Goal: Obtain resource: Download file/media

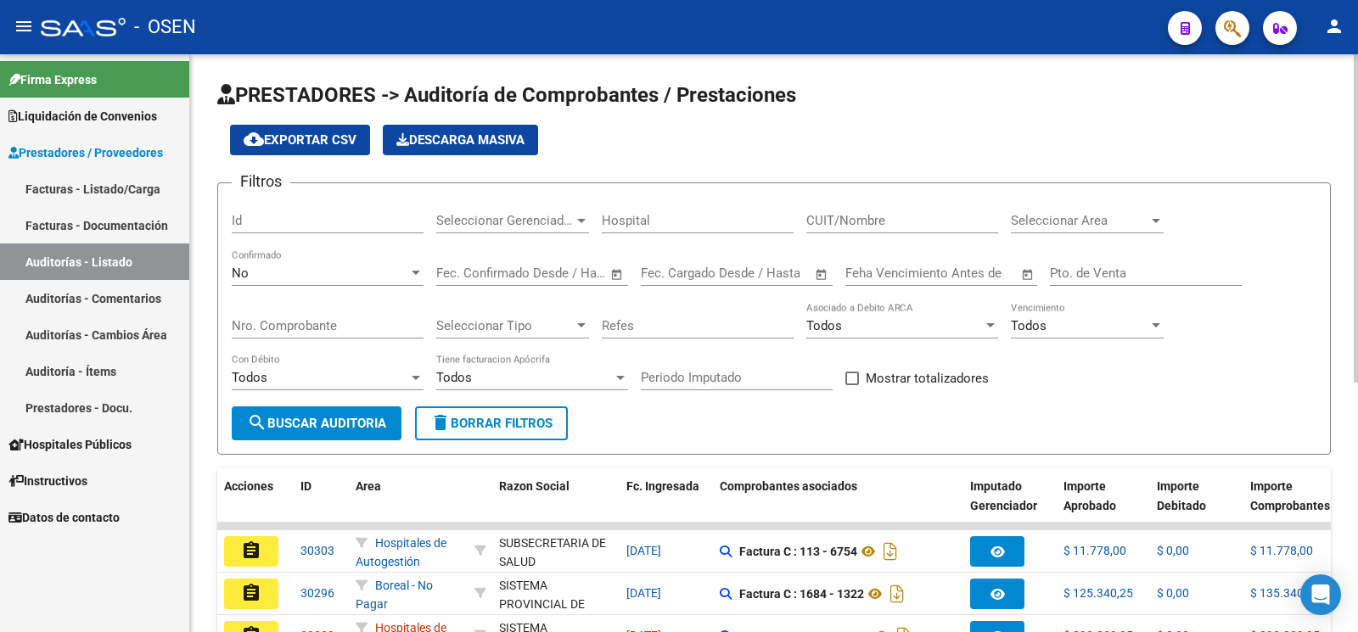
click at [323, 285] on div "No Confirmado" at bounding box center [328, 276] width 192 height 53
click at [321, 278] on div "No" at bounding box center [320, 273] width 177 height 15
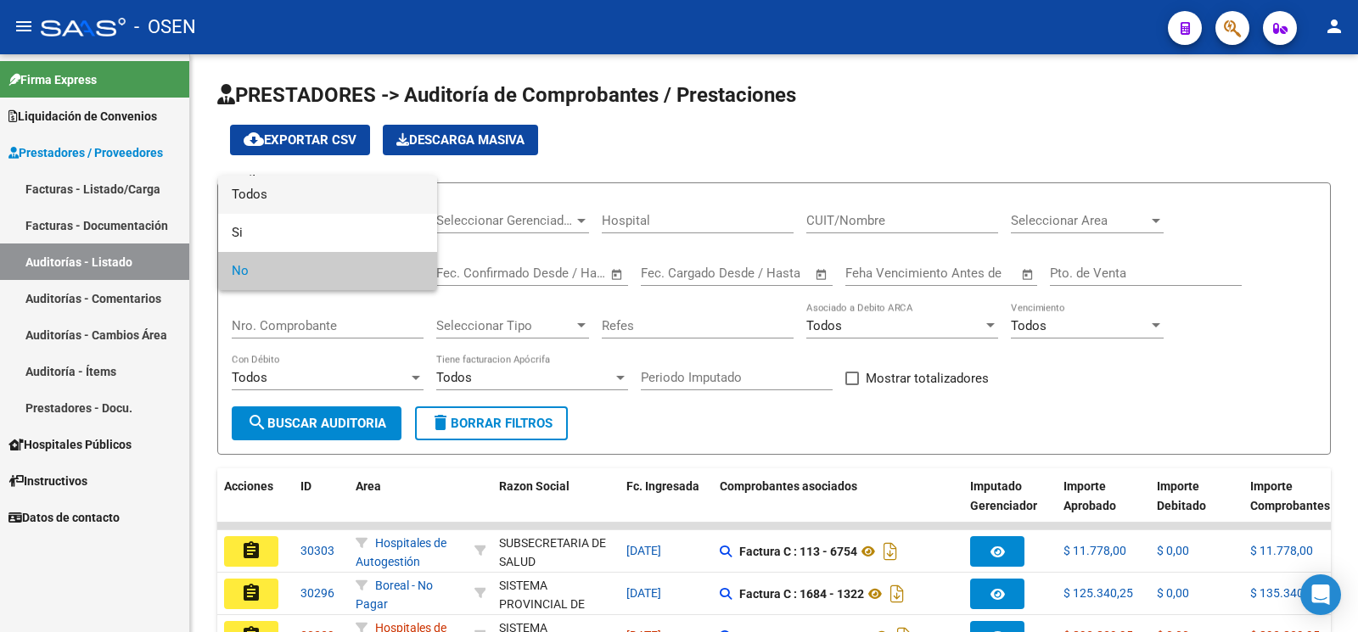
click at [357, 200] on span "Todos" at bounding box center [328, 195] width 192 height 38
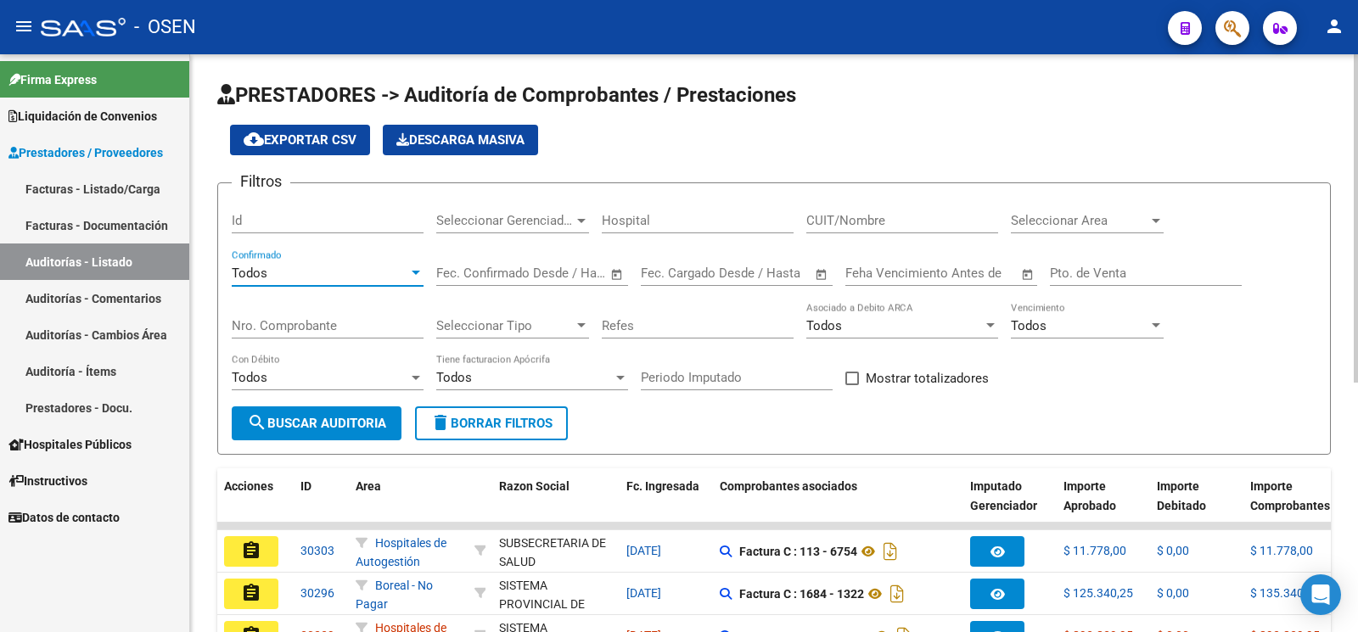
click at [368, 329] on input "Nro. Comprobante" at bounding box center [328, 325] width 192 height 15
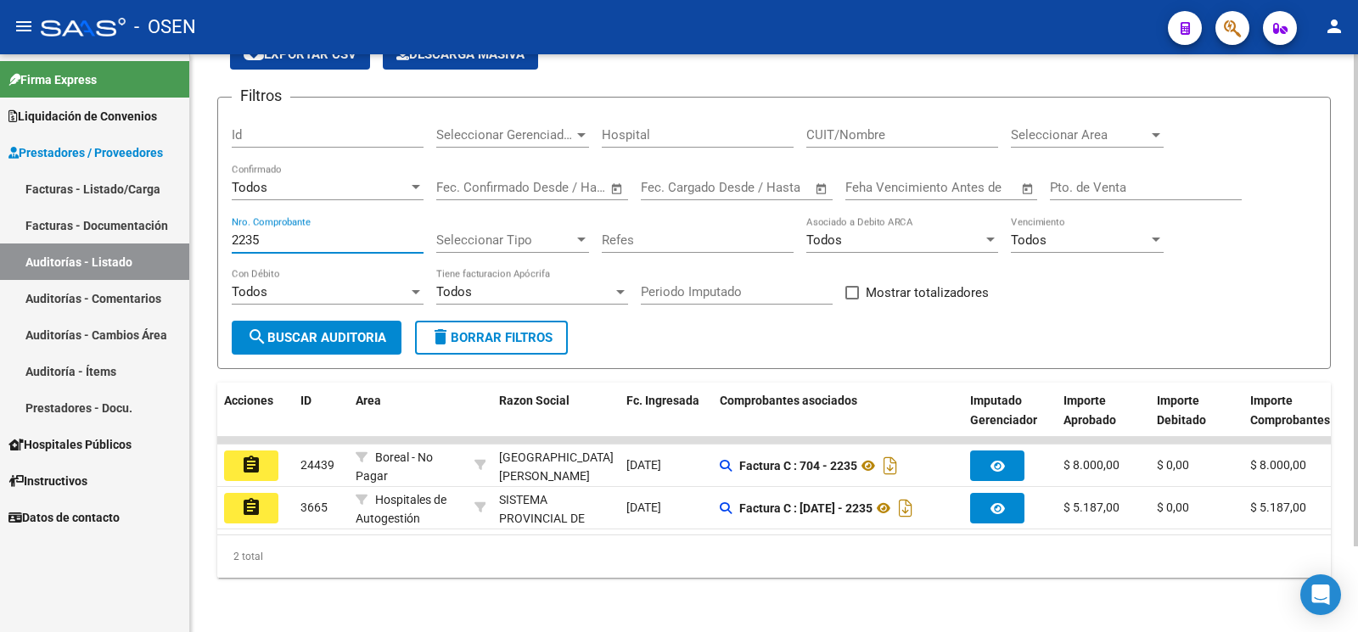
scroll to position [99, 0]
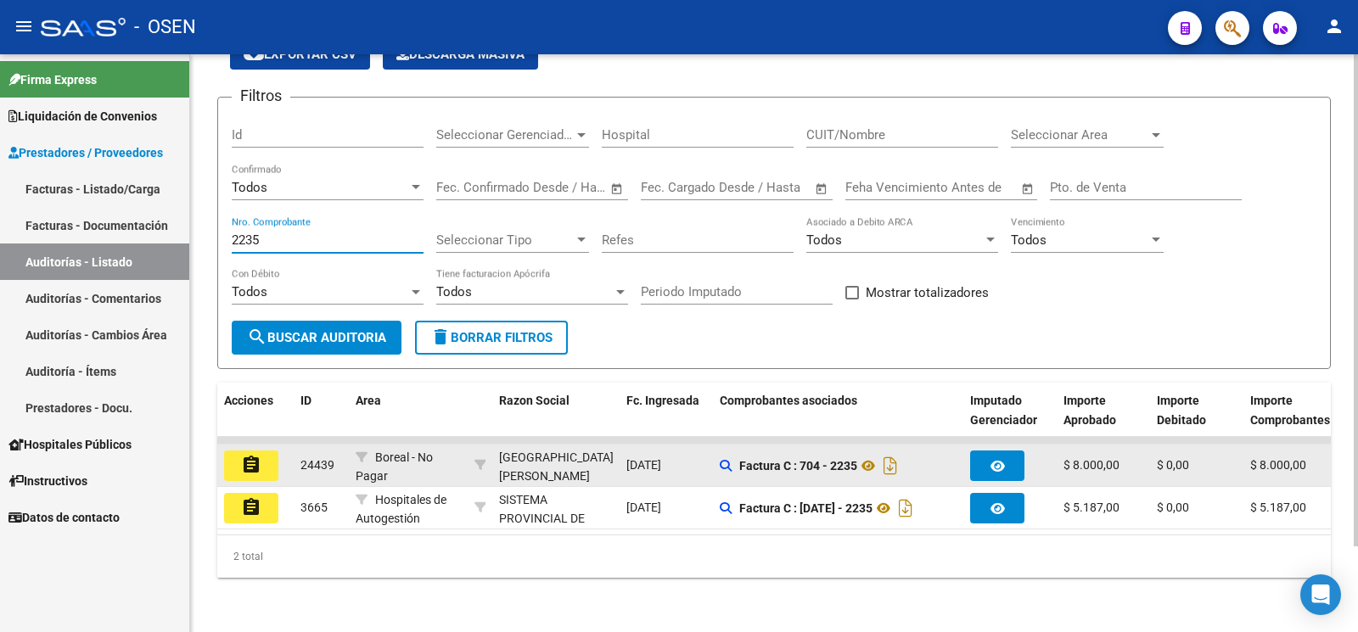
type input "2235"
click at [253, 455] on mat-icon "assignment" at bounding box center [251, 465] width 20 height 20
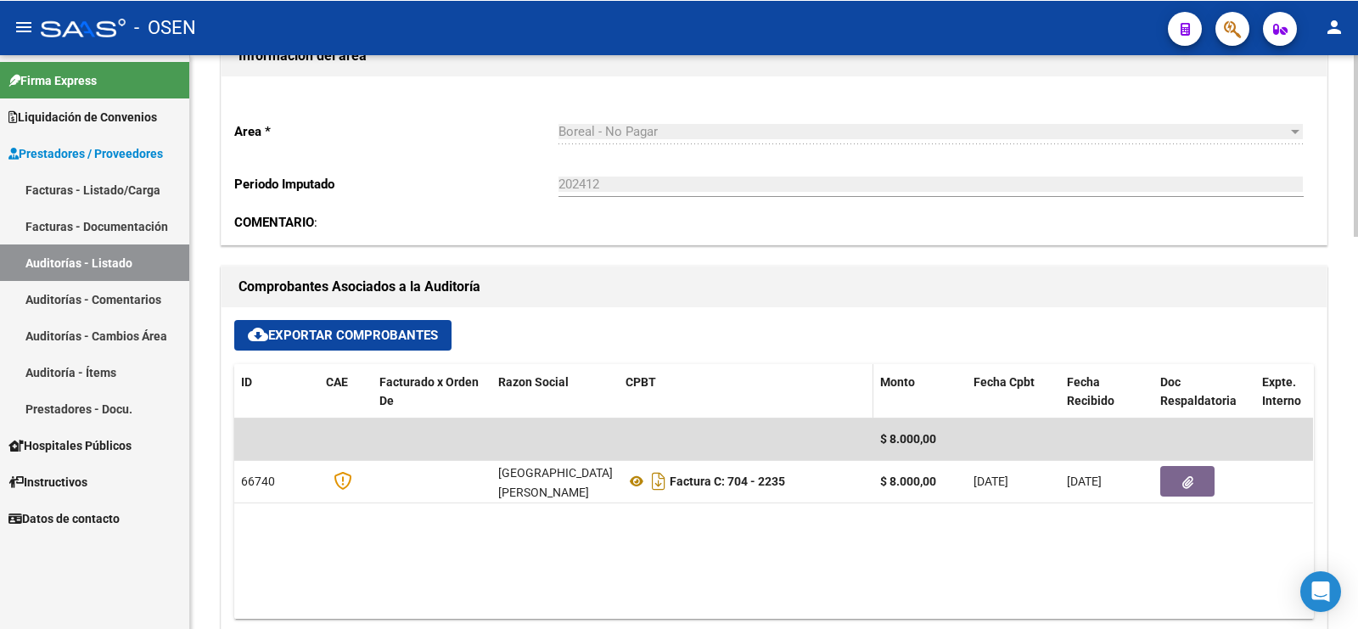
scroll to position [531, 0]
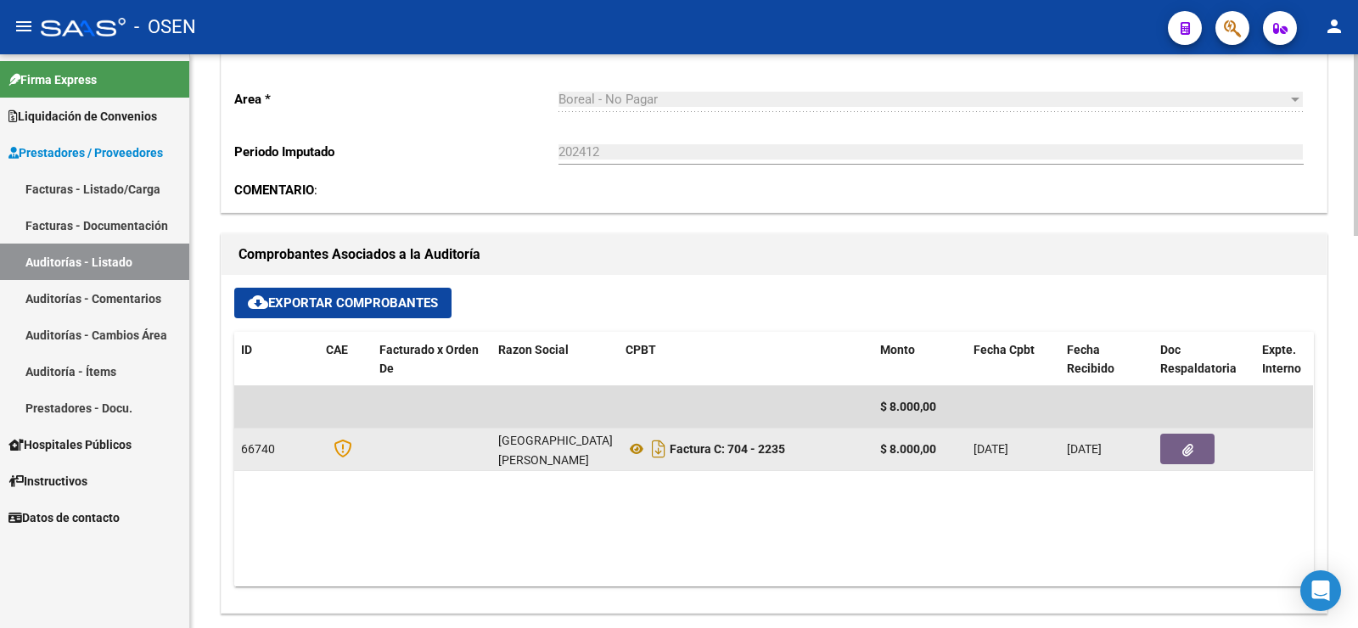
click at [1184, 457] on button "button" at bounding box center [1188, 449] width 54 height 31
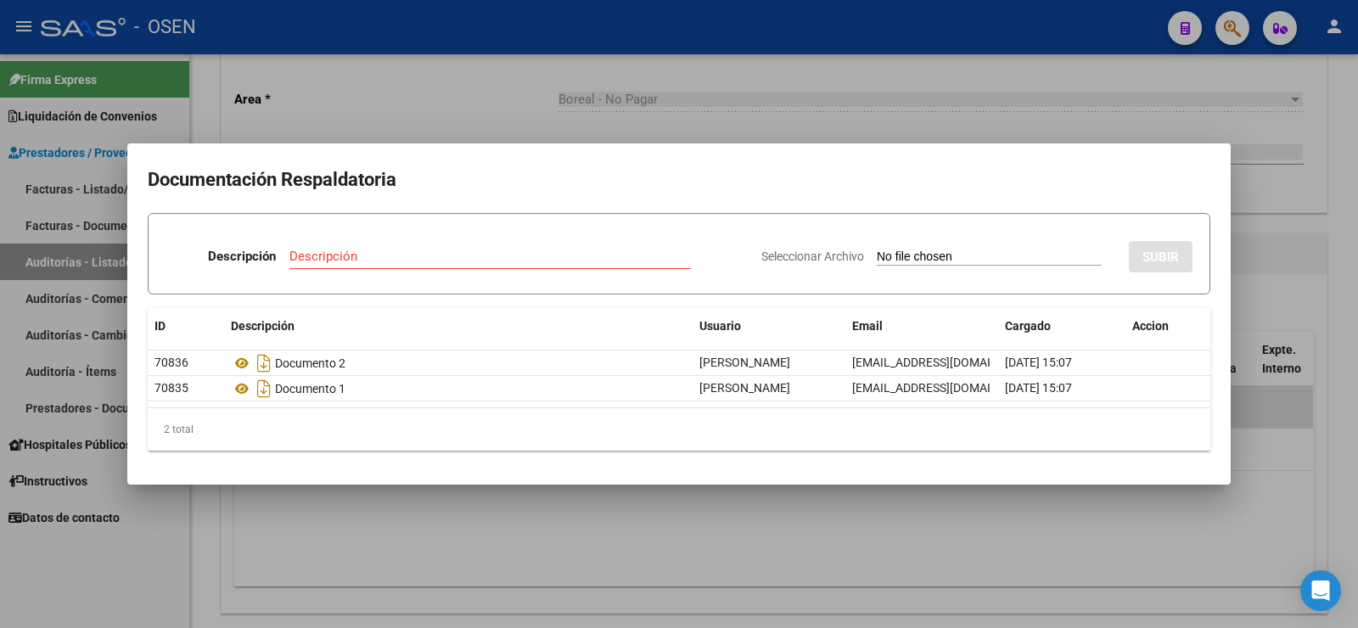
click at [561, 539] on div at bounding box center [679, 314] width 1358 height 628
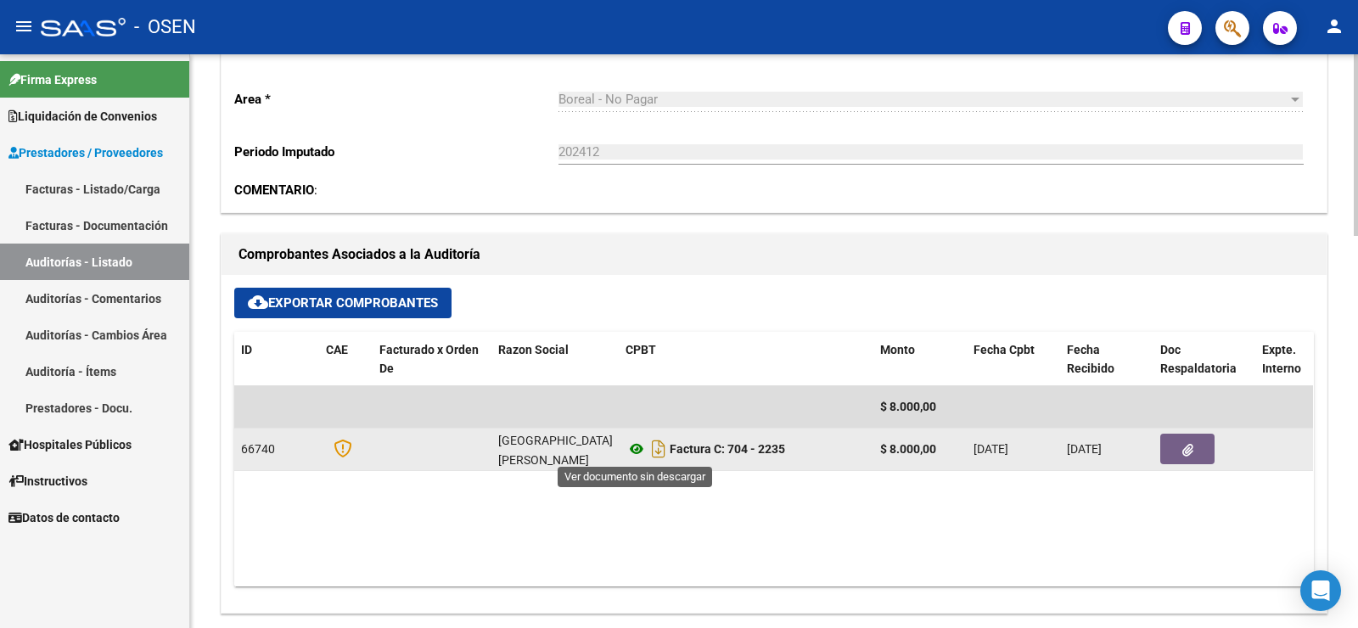
click at [633, 451] on icon at bounding box center [637, 449] width 22 height 20
click at [1176, 451] on button "button" at bounding box center [1188, 449] width 54 height 31
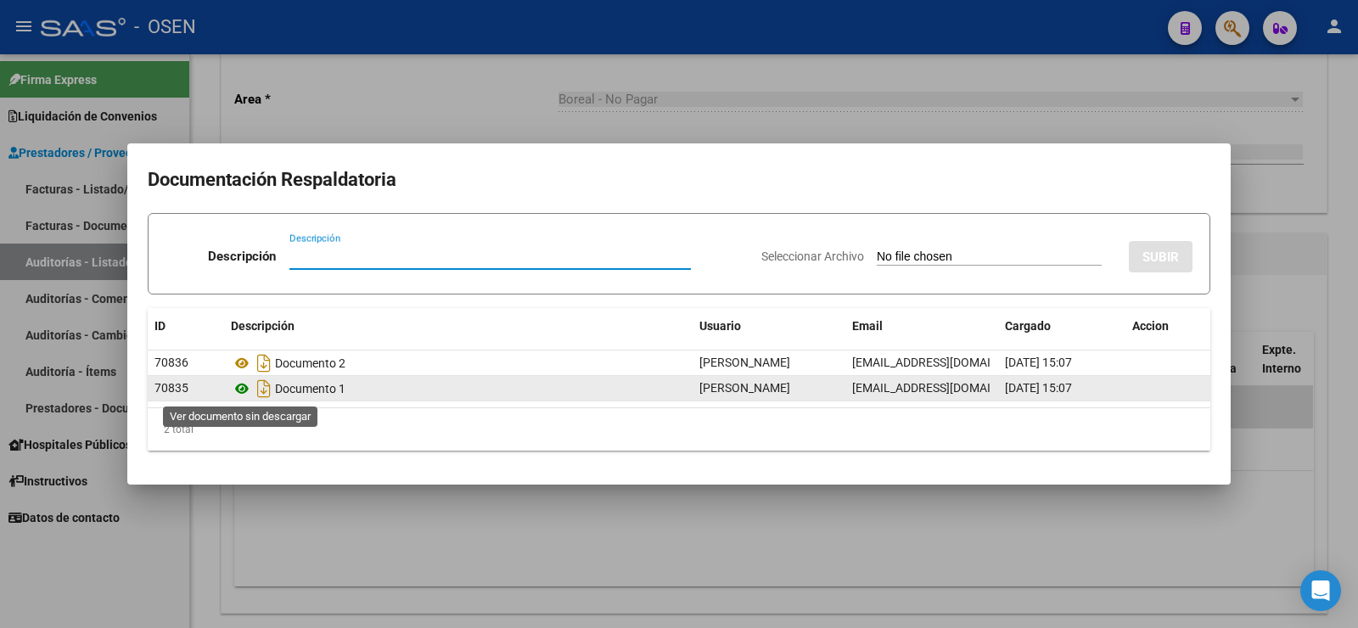
click at [244, 391] on icon at bounding box center [242, 389] width 22 height 20
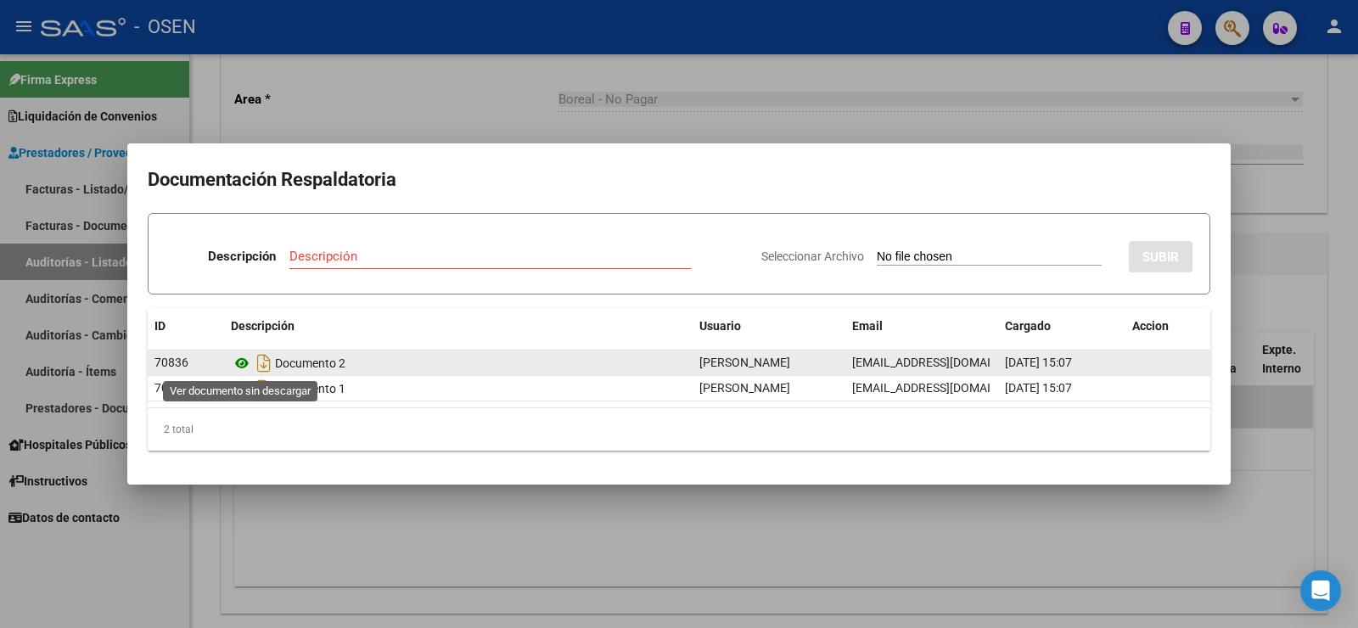
click at [242, 363] on icon at bounding box center [242, 363] width 22 height 20
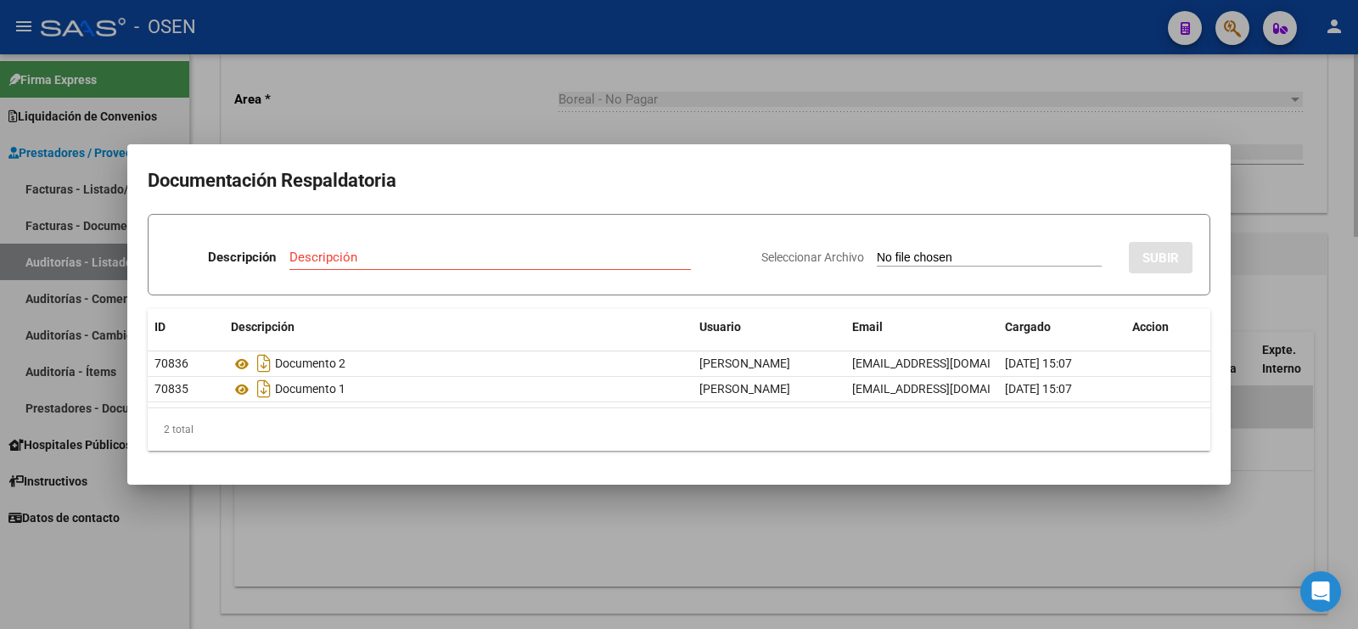
click at [1206, 527] on div at bounding box center [679, 314] width 1358 height 629
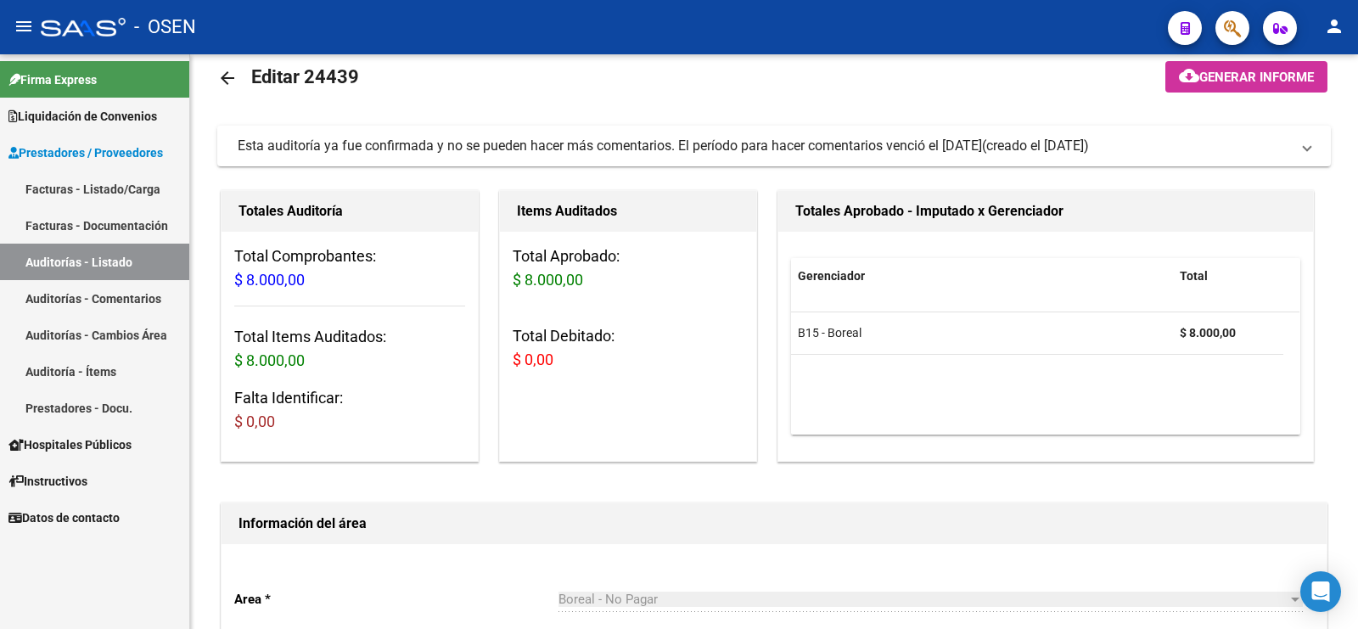
scroll to position [0, 0]
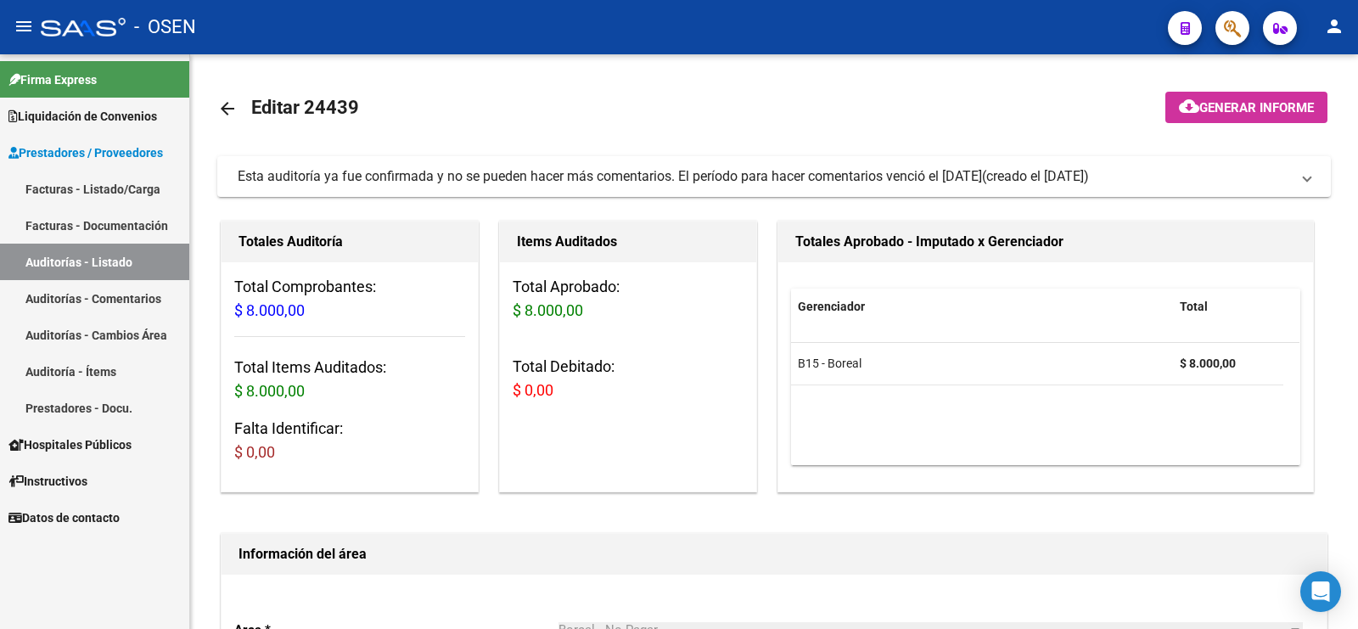
click at [109, 264] on link "Auditorías - Listado" at bounding box center [94, 262] width 189 height 37
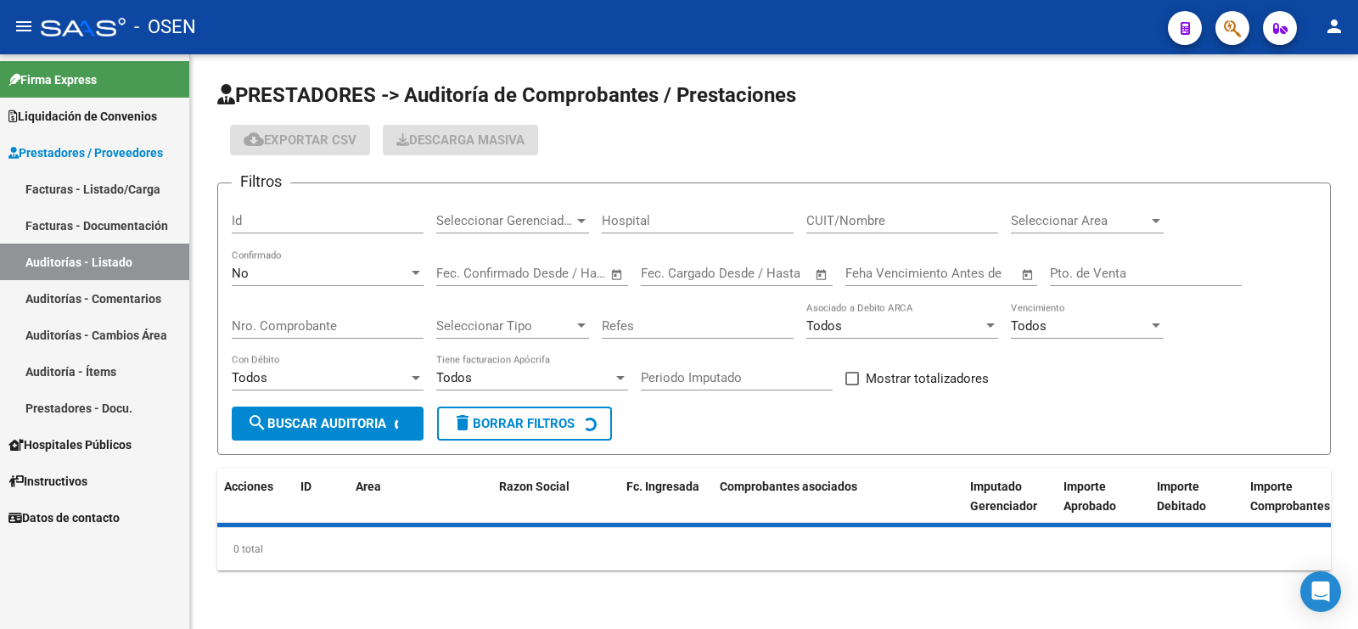
click at [308, 278] on div "No" at bounding box center [320, 273] width 177 height 15
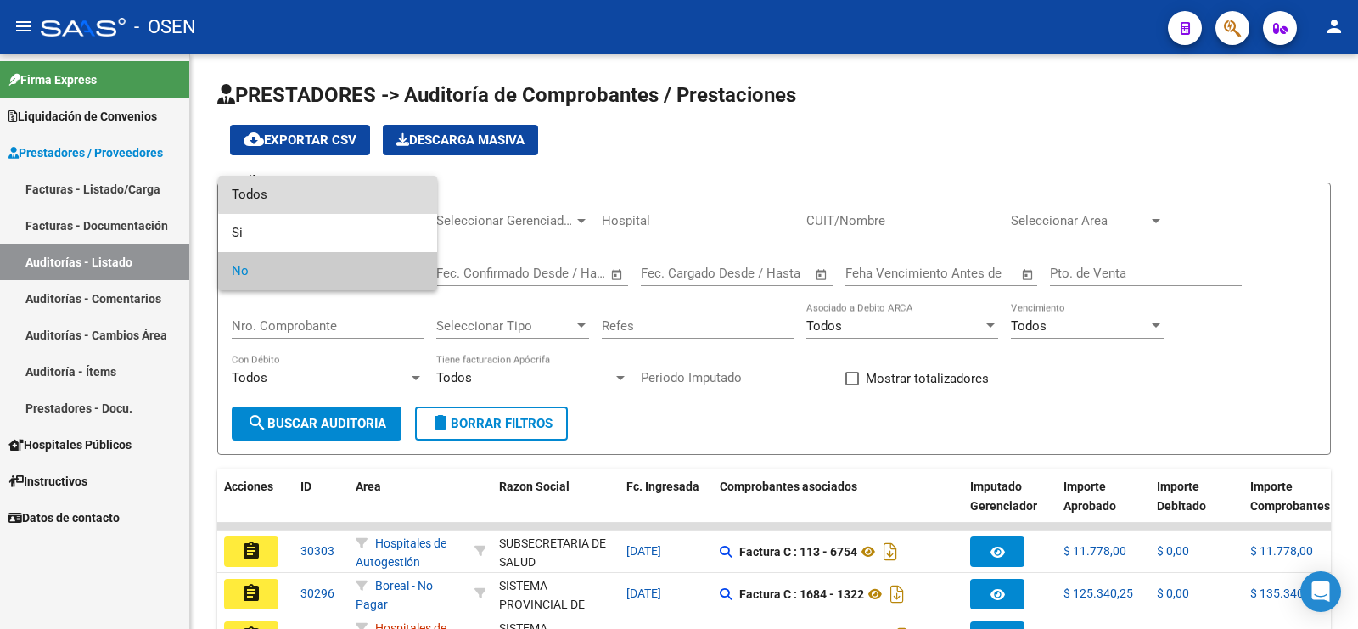
click at [359, 195] on span "Todos" at bounding box center [328, 195] width 192 height 38
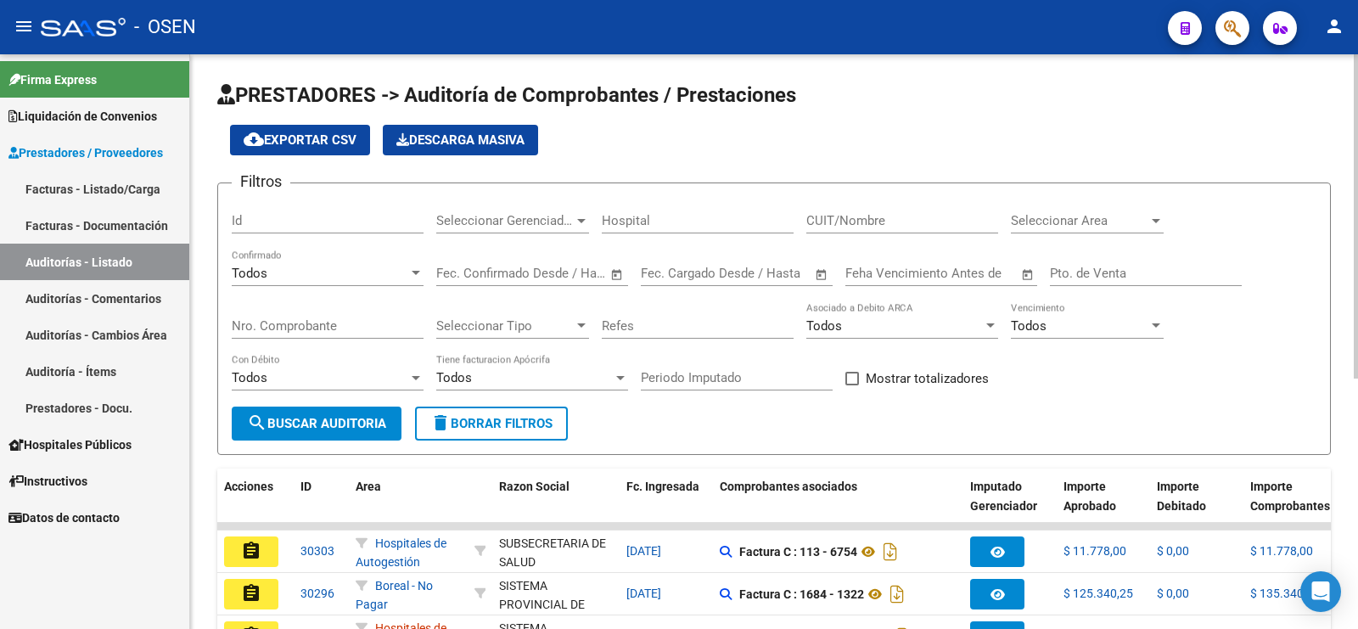
click at [317, 340] on div "Nro. Comprobante" at bounding box center [328, 328] width 192 height 53
click at [321, 318] on input "Nro. Comprobante" at bounding box center [328, 325] width 192 height 15
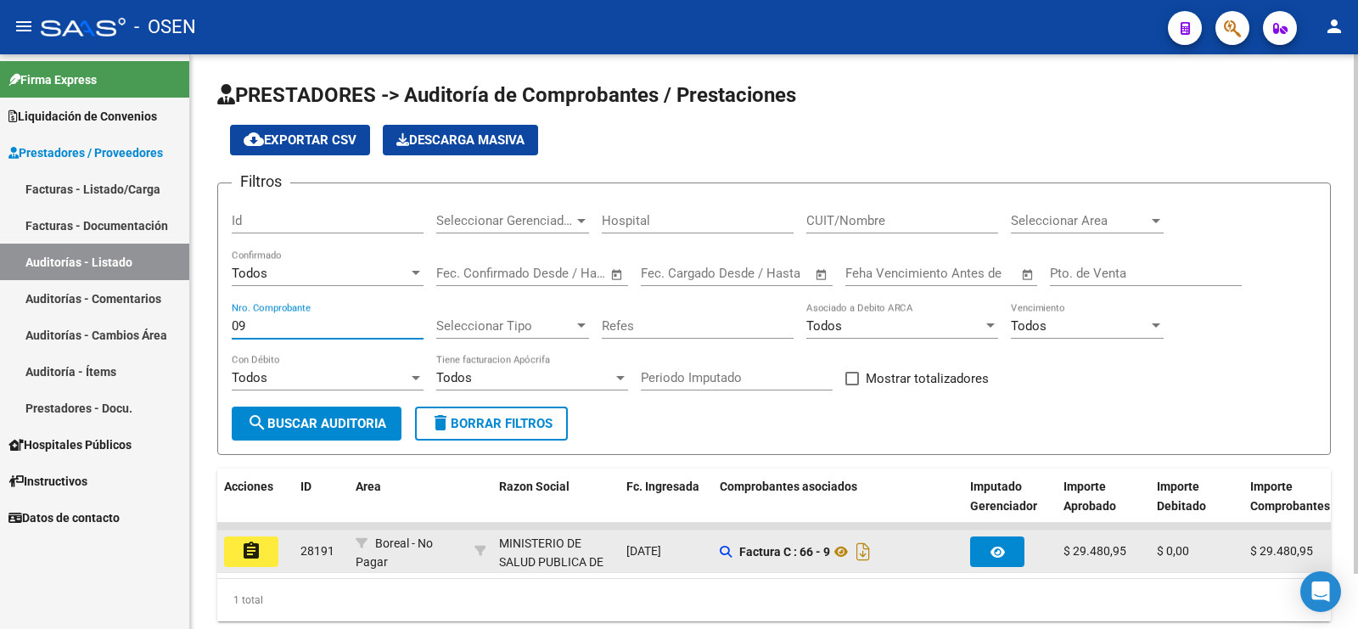
type input "09"
click at [257, 541] on mat-icon "assignment" at bounding box center [251, 551] width 20 height 20
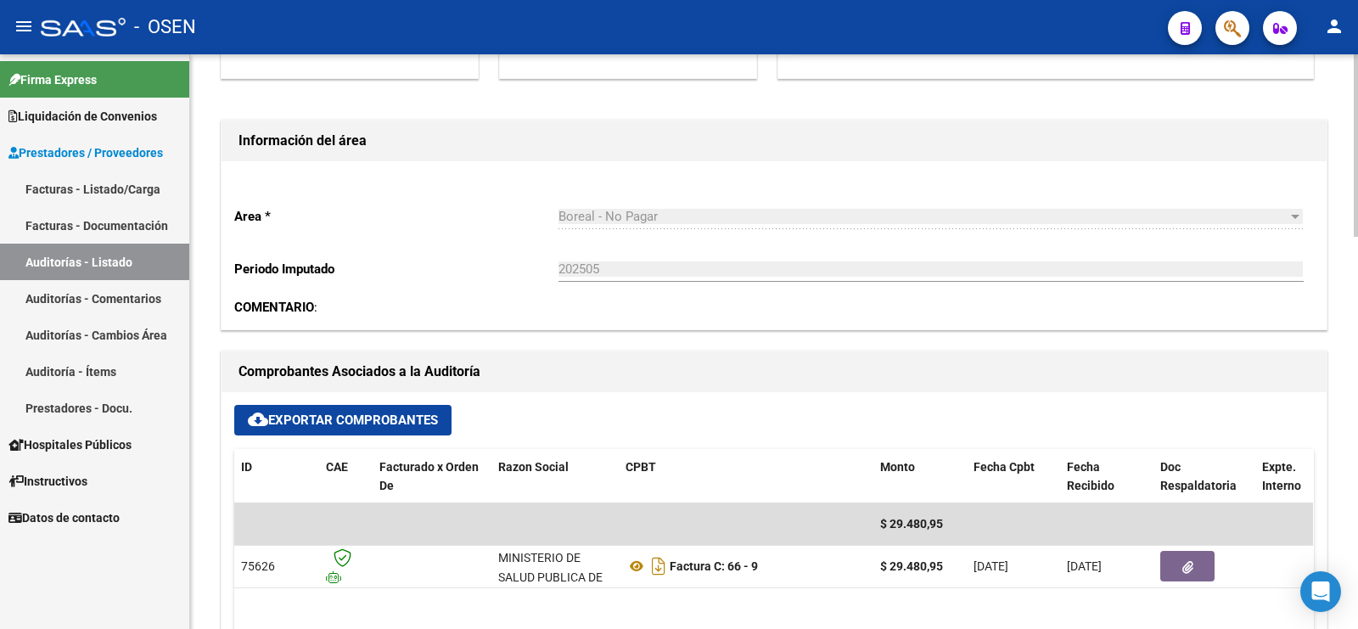
scroll to position [531, 0]
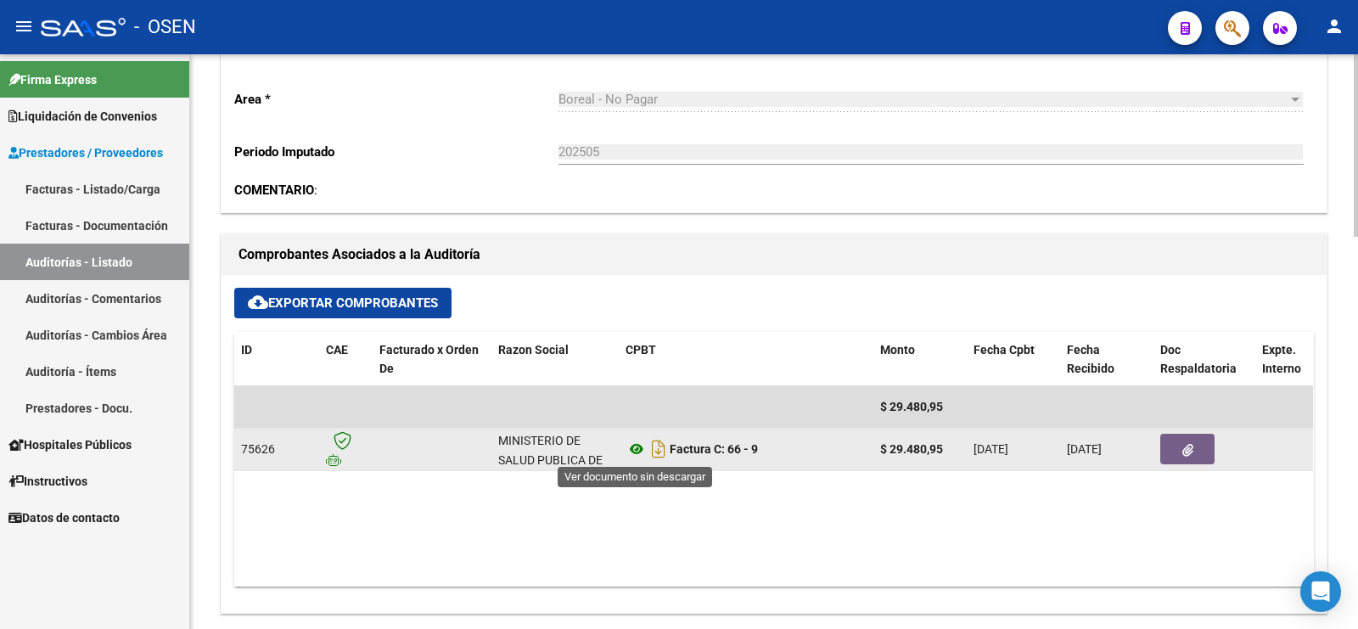
click at [635, 447] on icon at bounding box center [637, 449] width 22 height 20
click at [1190, 447] on icon "button" at bounding box center [1188, 450] width 11 height 13
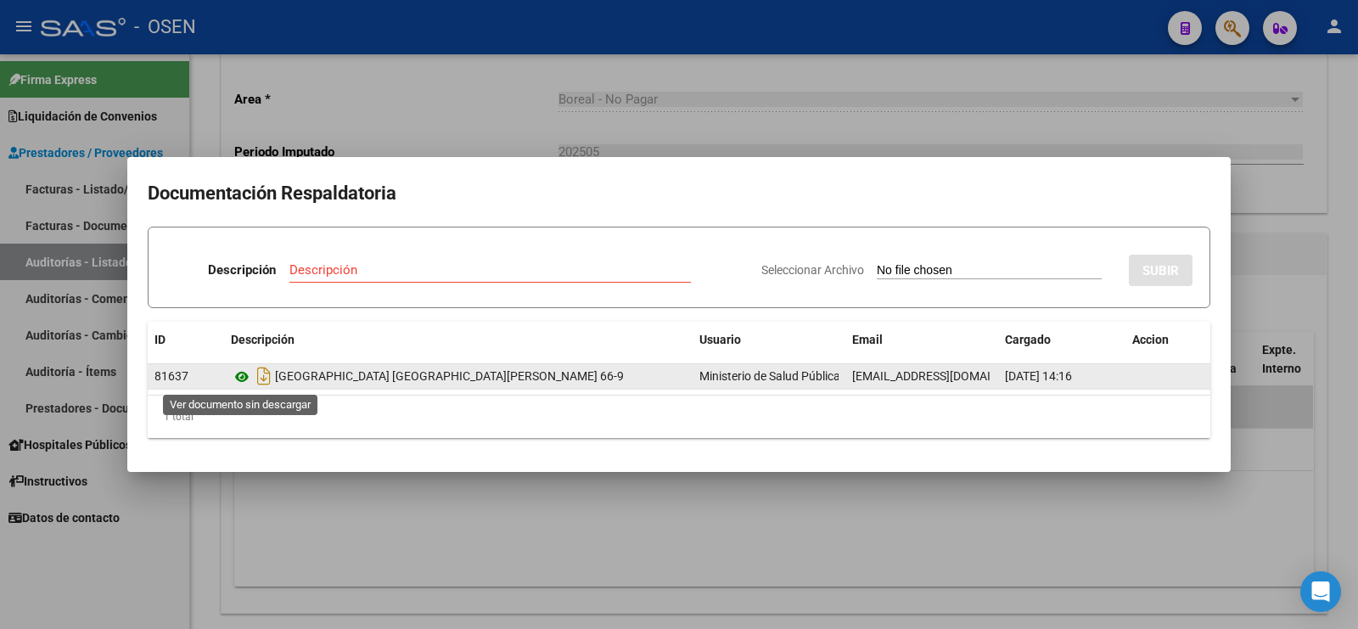
click at [239, 375] on icon at bounding box center [242, 377] width 22 height 20
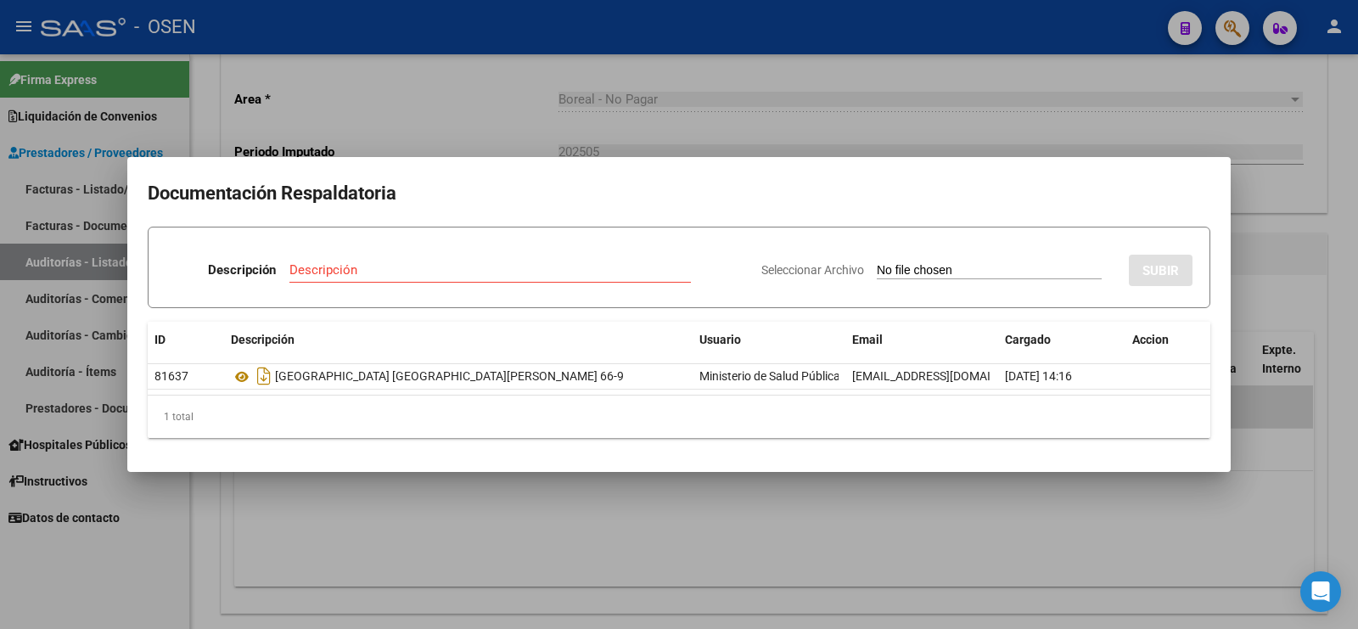
click at [887, 528] on div at bounding box center [679, 314] width 1358 height 629
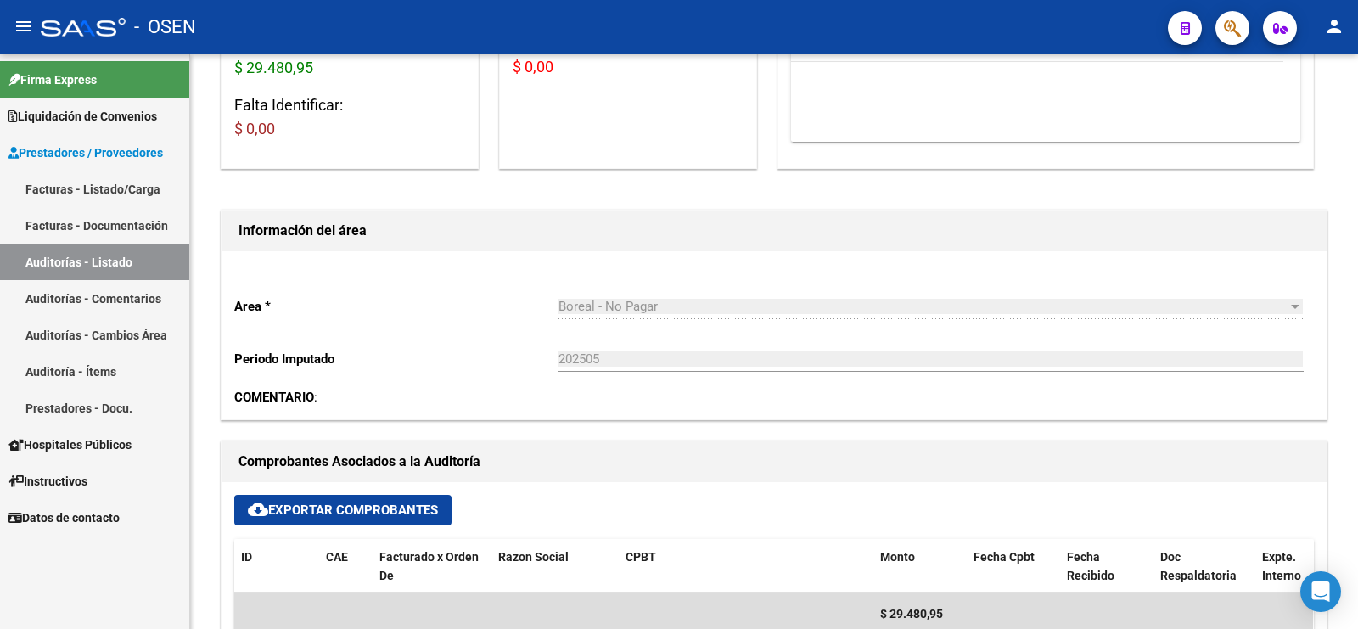
scroll to position [106, 0]
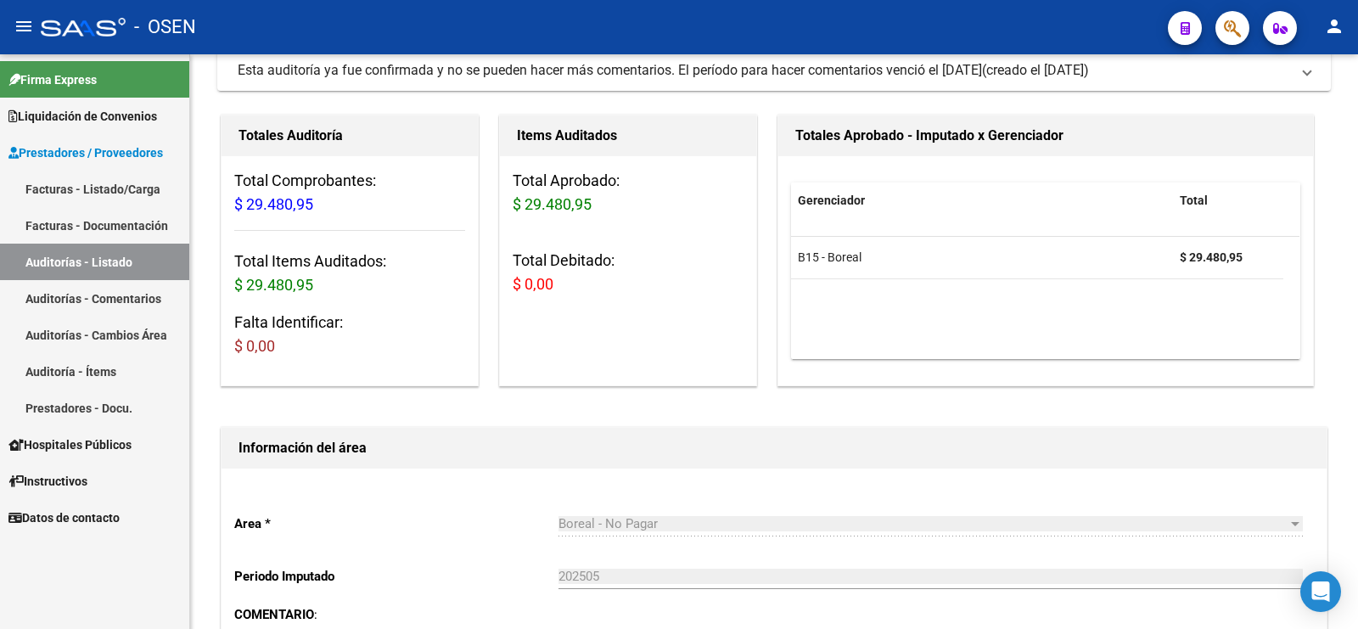
click at [98, 261] on link "Auditorías - Listado" at bounding box center [94, 262] width 189 height 37
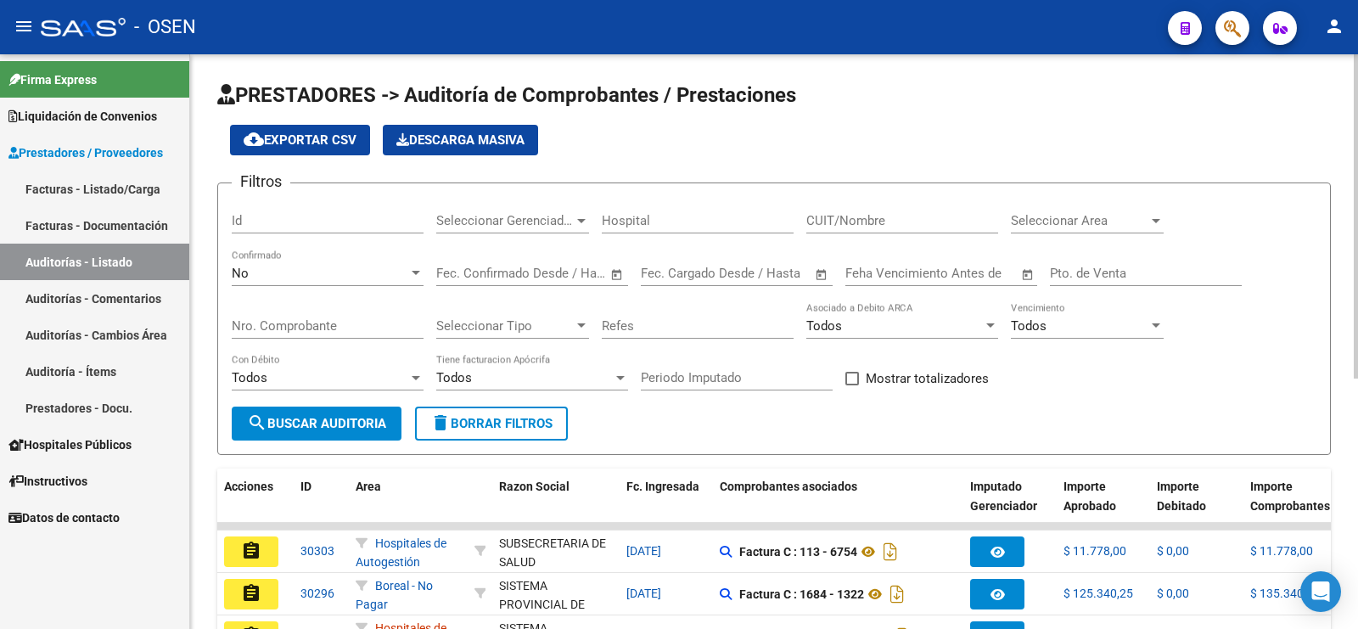
click at [332, 268] on div "No" at bounding box center [320, 273] width 177 height 15
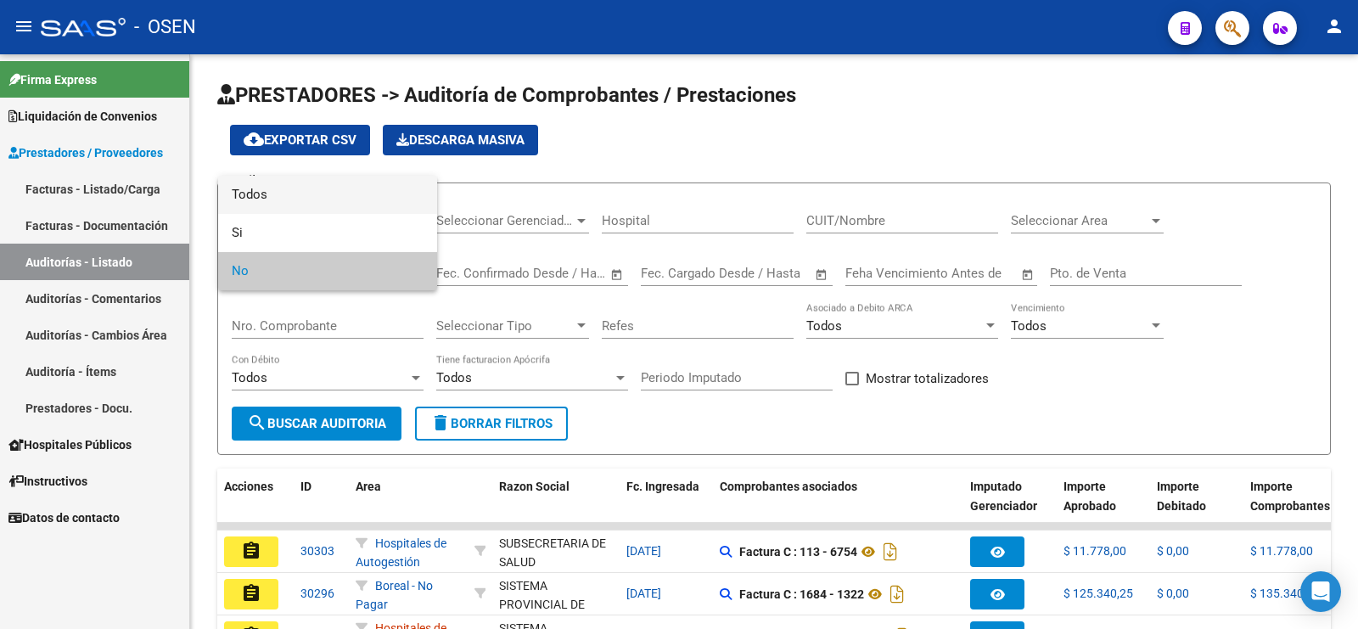
click at [331, 178] on span "Todos" at bounding box center [328, 195] width 192 height 38
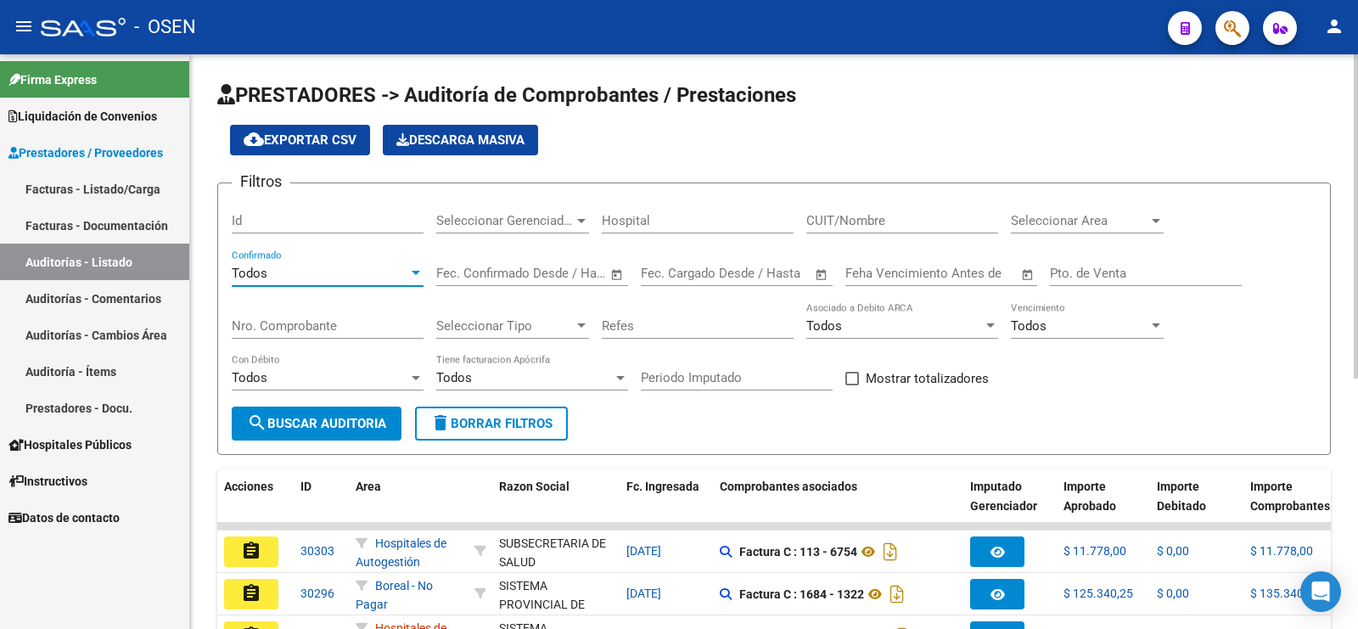
click at [297, 323] on input "Nro. Comprobante" at bounding box center [328, 325] width 192 height 15
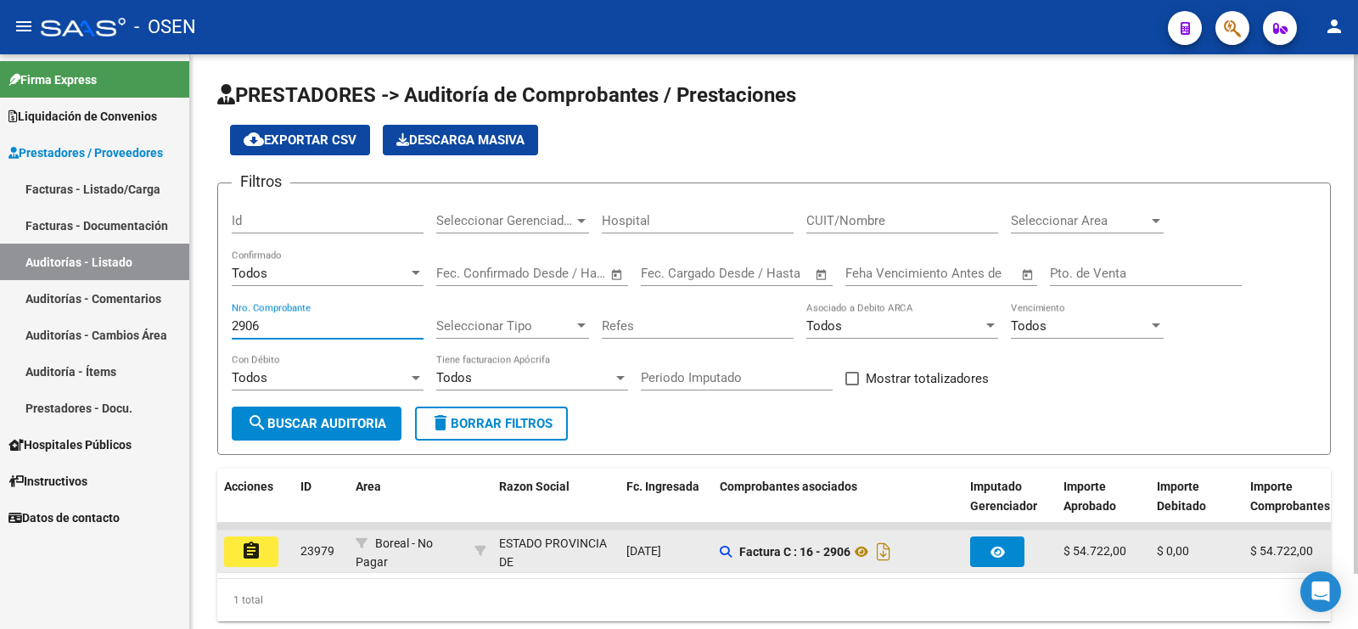
type input "2906"
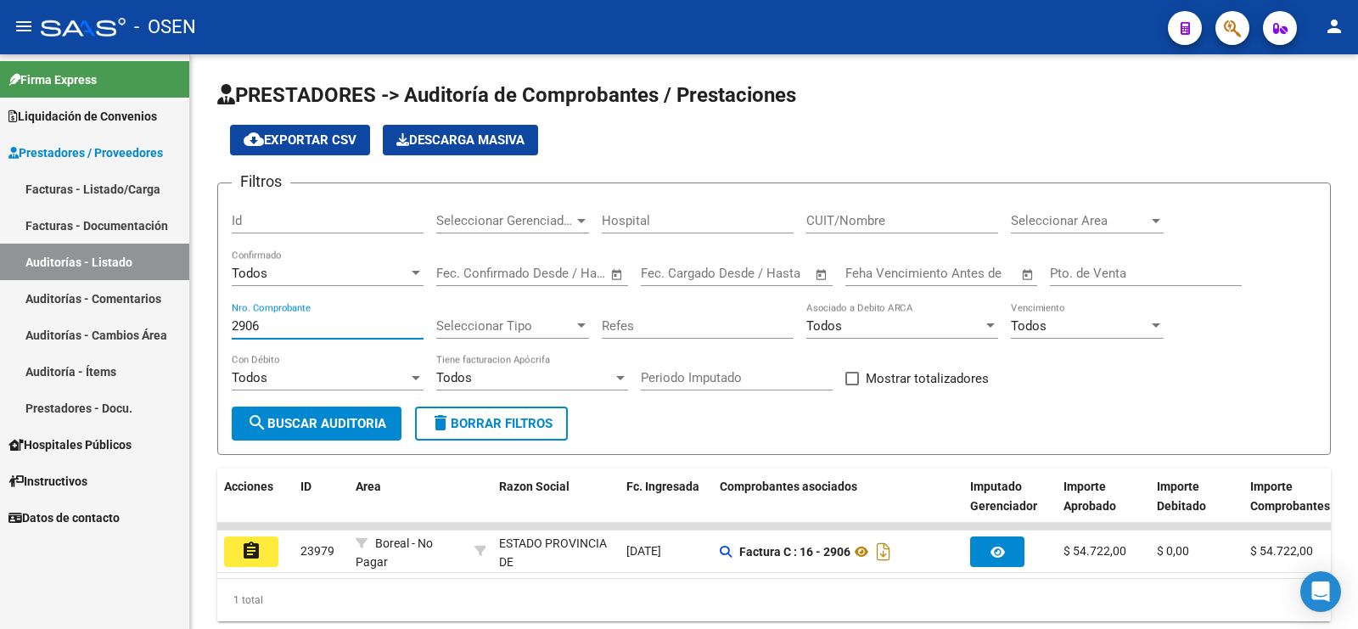
click at [264, 543] on button "assignment" at bounding box center [251, 552] width 54 height 31
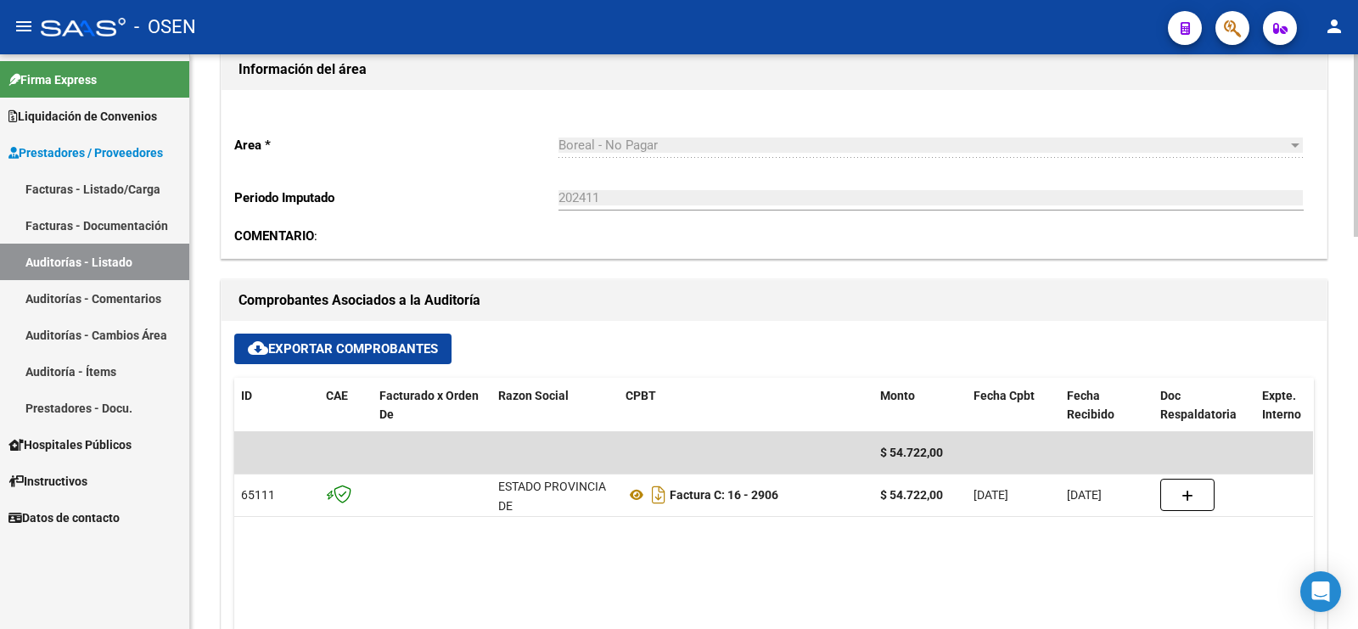
scroll to position [424, 0]
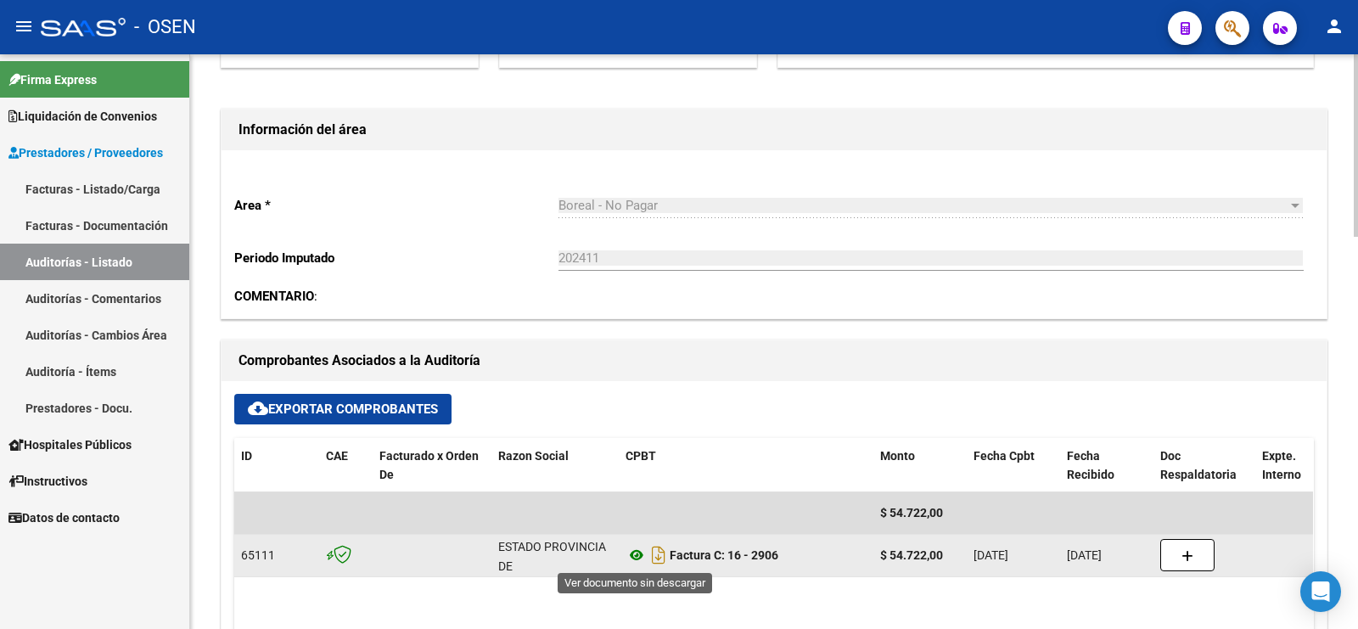
click at [638, 552] on icon at bounding box center [637, 555] width 22 height 20
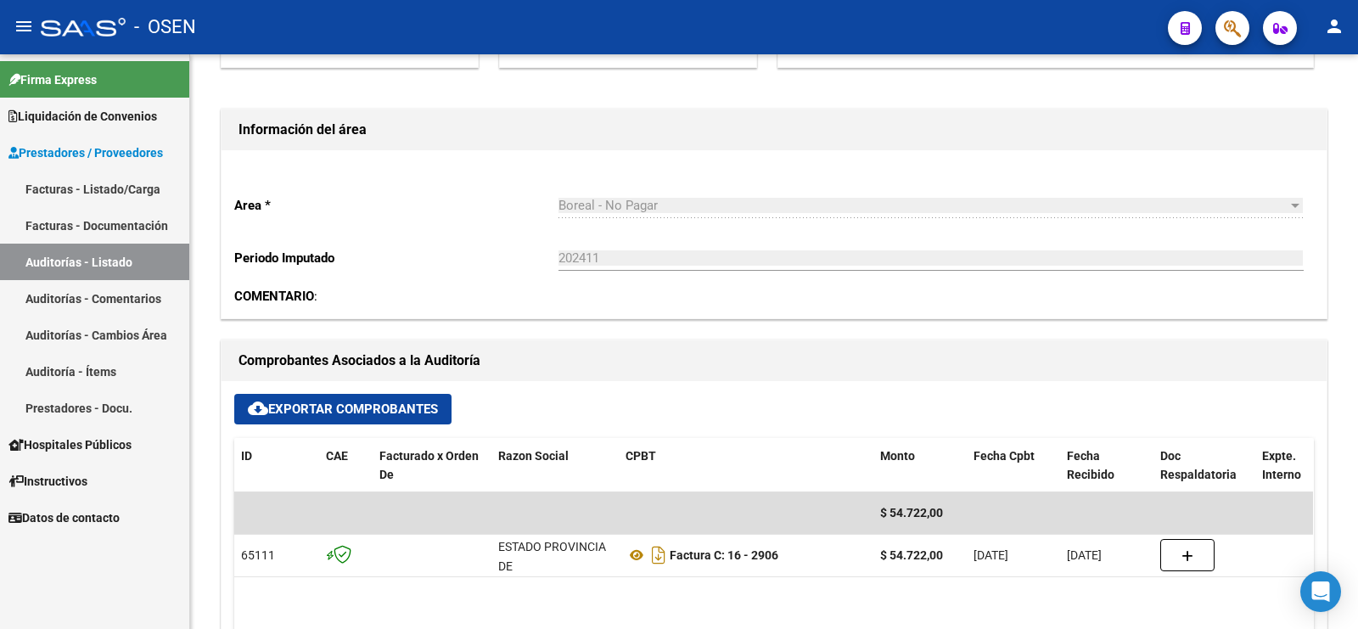
click at [99, 260] on link "Auditorías - Listado" at bounding box center [94, 262] width 189 height 37
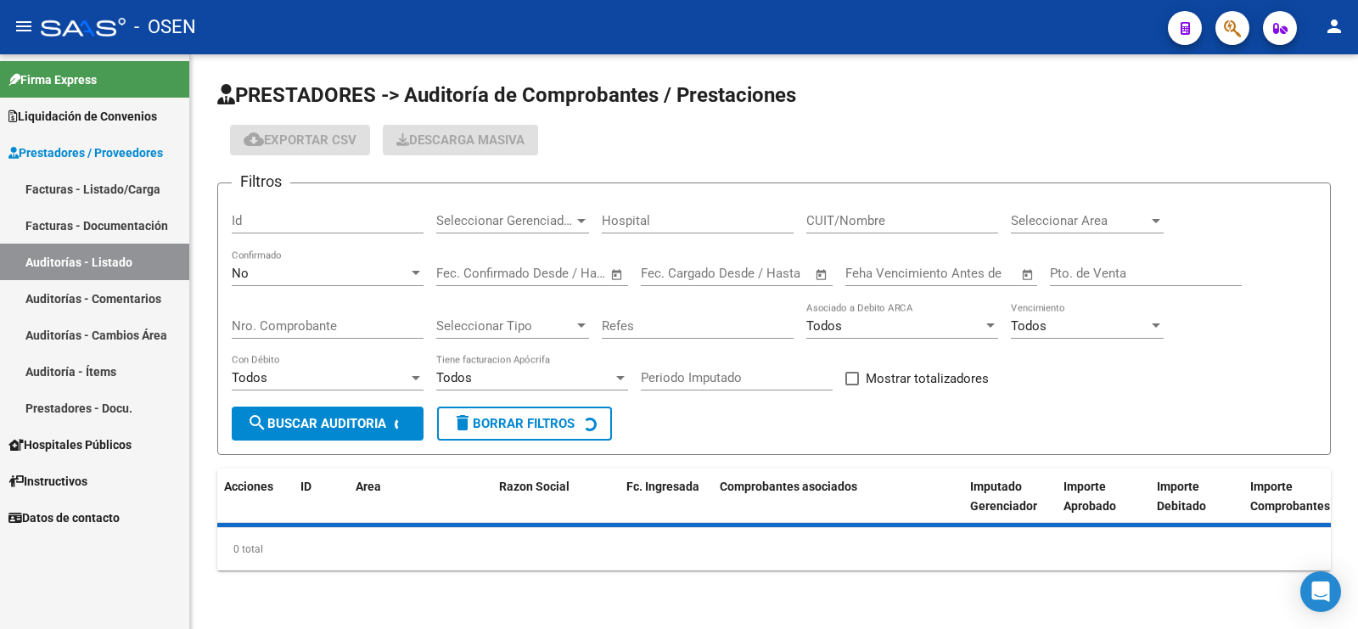
click at [277, 266] on div "No" at bounding box center [320, 273] width 177 height 15
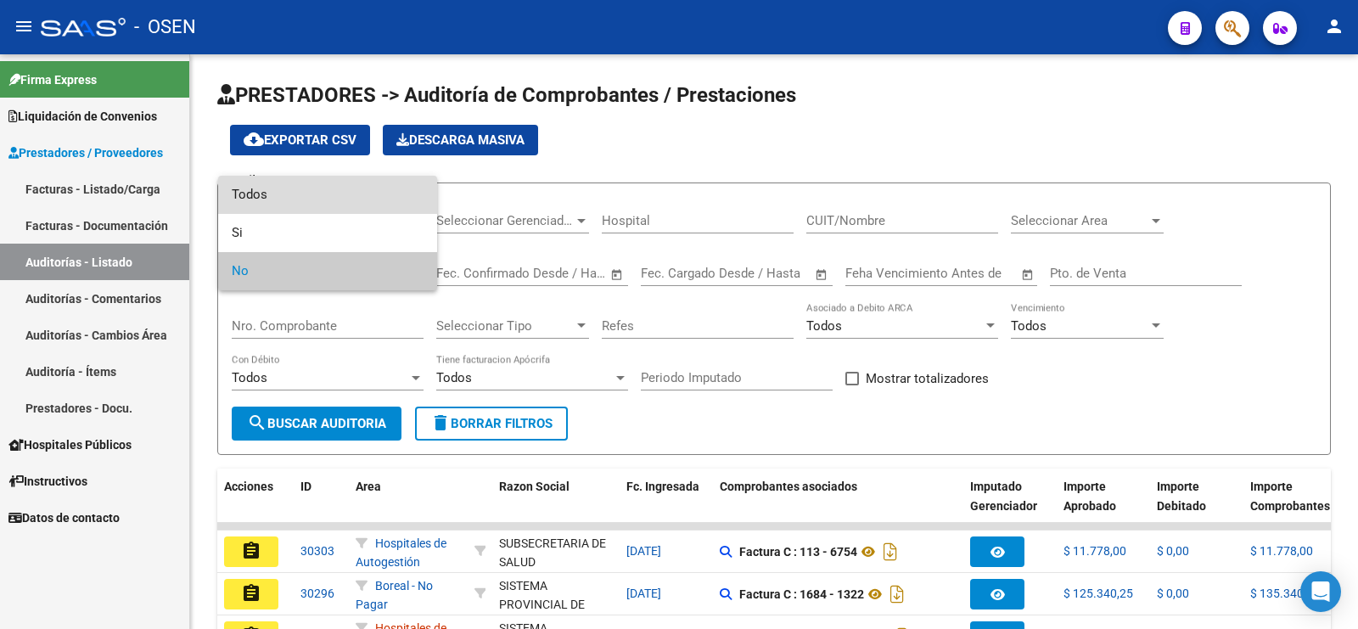
click at [273, 200] on span "Todos" at bounding box center [328, 195] width 192 height 38
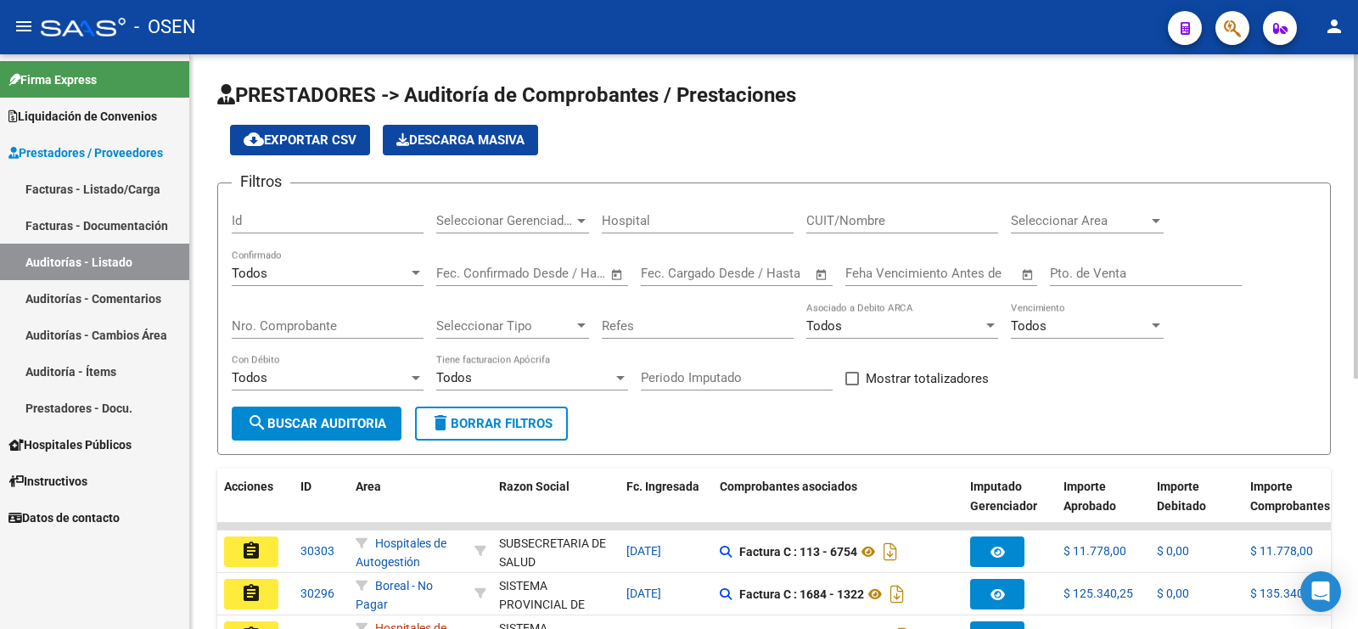
click at [273, 333] on div "Nro. Comprobante" at bounding box center [328, 320] width 192 height 37
click at [283, 318] on input "Nro. Comprobante" at bounding box center [328, 325] width 192 height 15
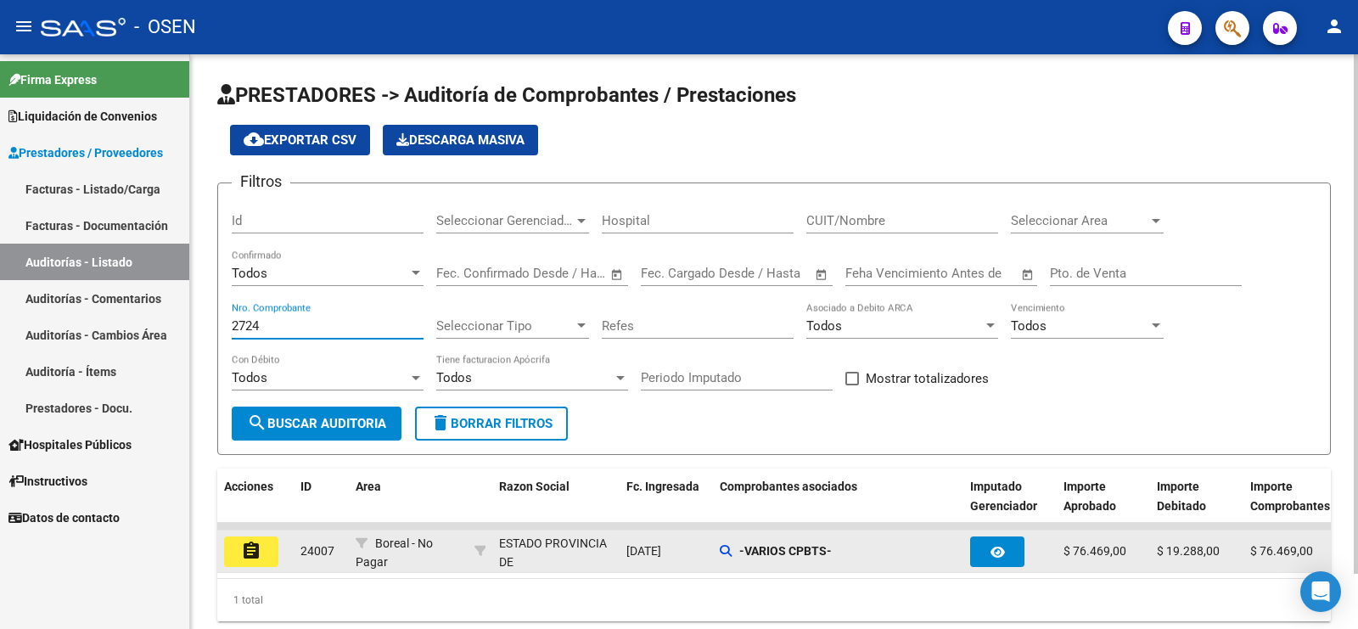
type input "2724"
click at [249, 554] on mat-icon "assignment" at bounding box center [251, 551] width 20 height 20
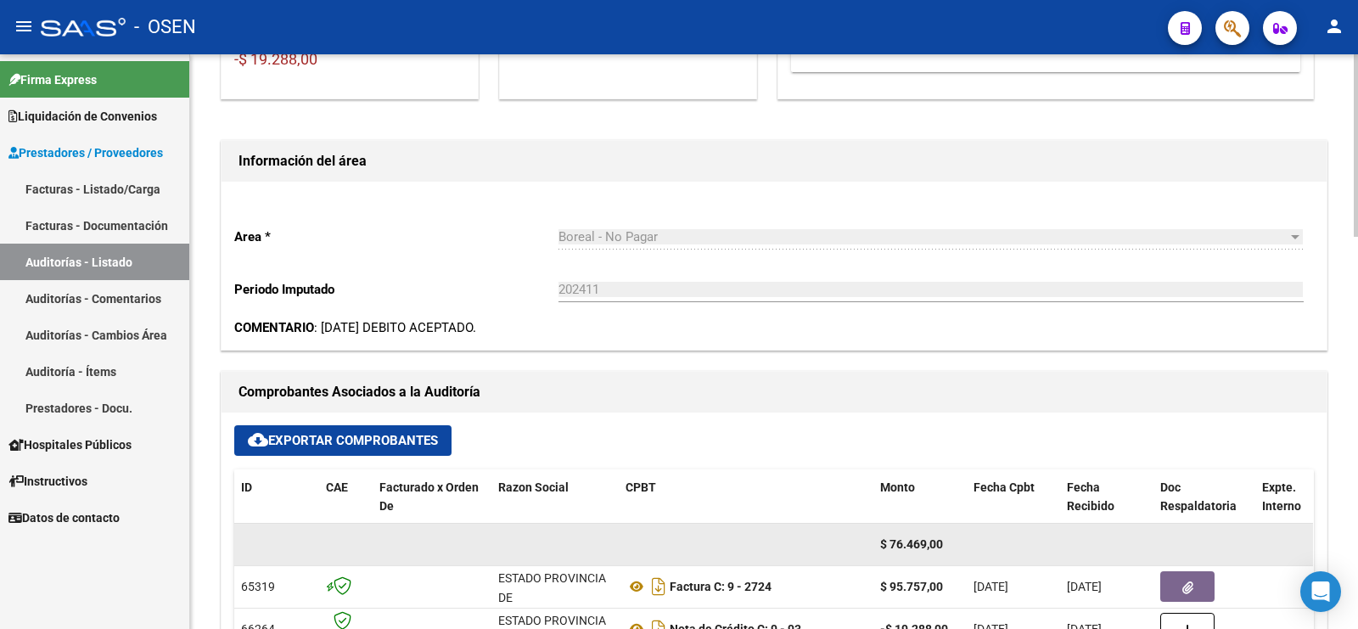
scroll to position [424, 0]
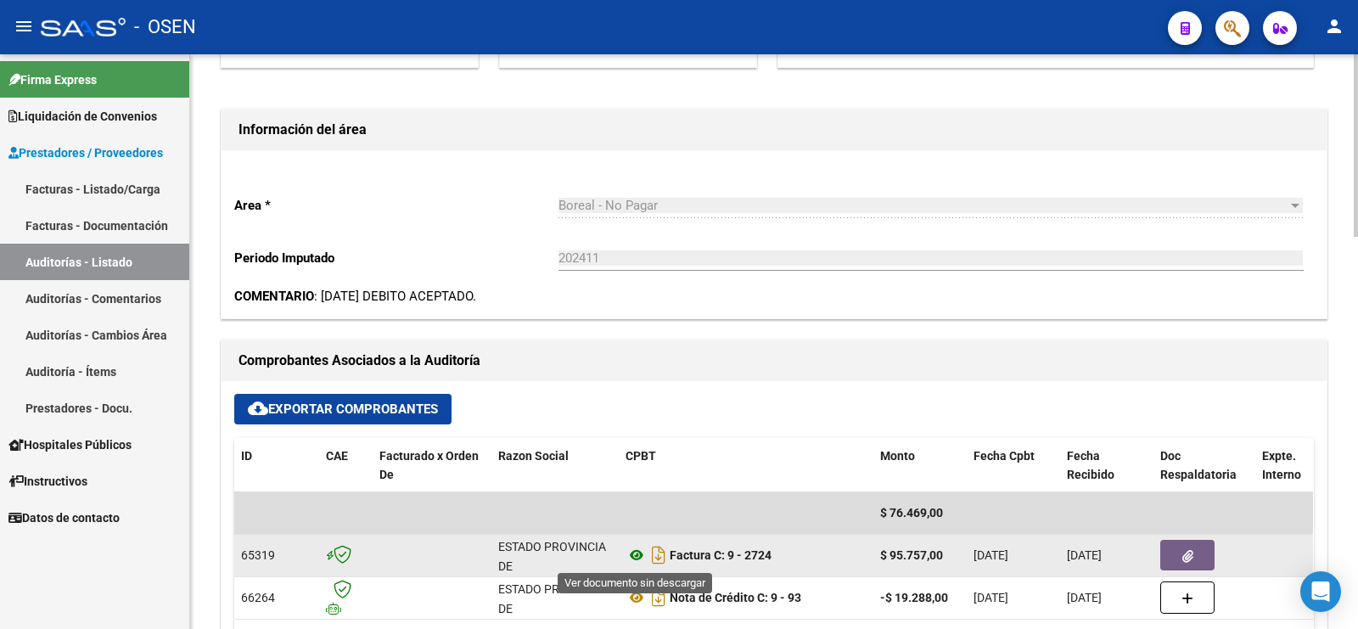
click at [639, 556] on icon at bounding box center [637, 555] width 22 height 20
click at [1172, 558] on button "button" at bounding box center [1188, 555] width 54 height 31
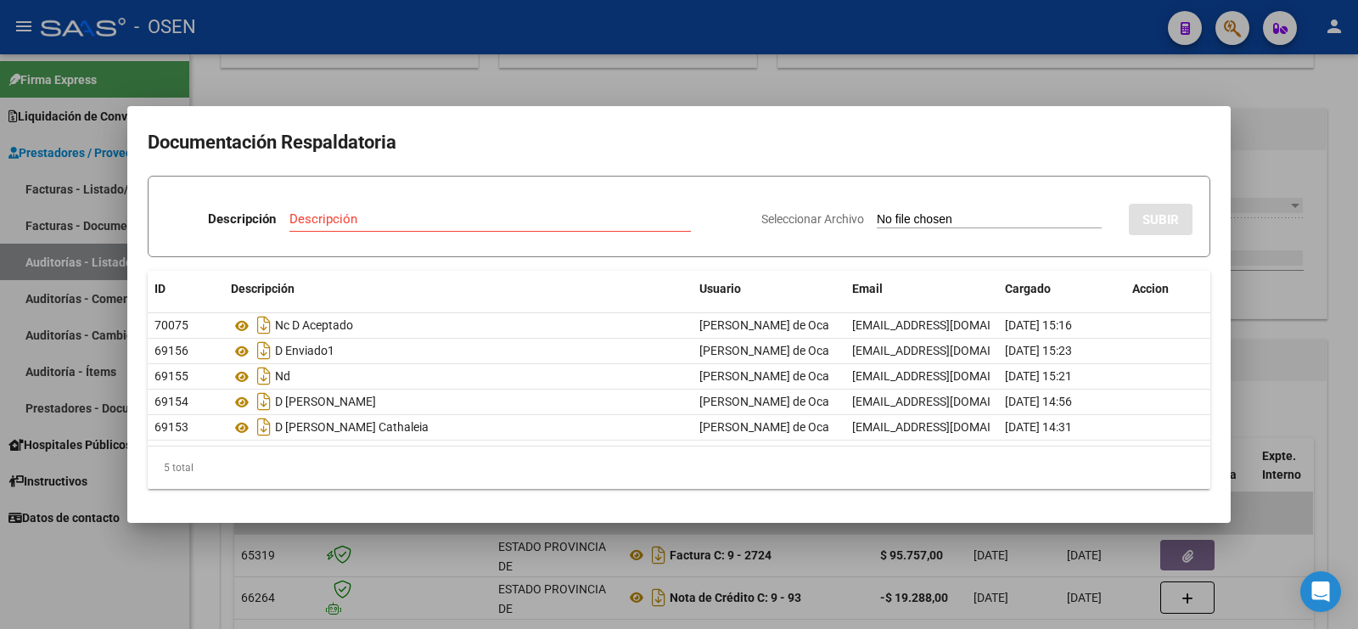
click at [1310, 147] on div at bounding box center [679, 314] width 1358 height 629
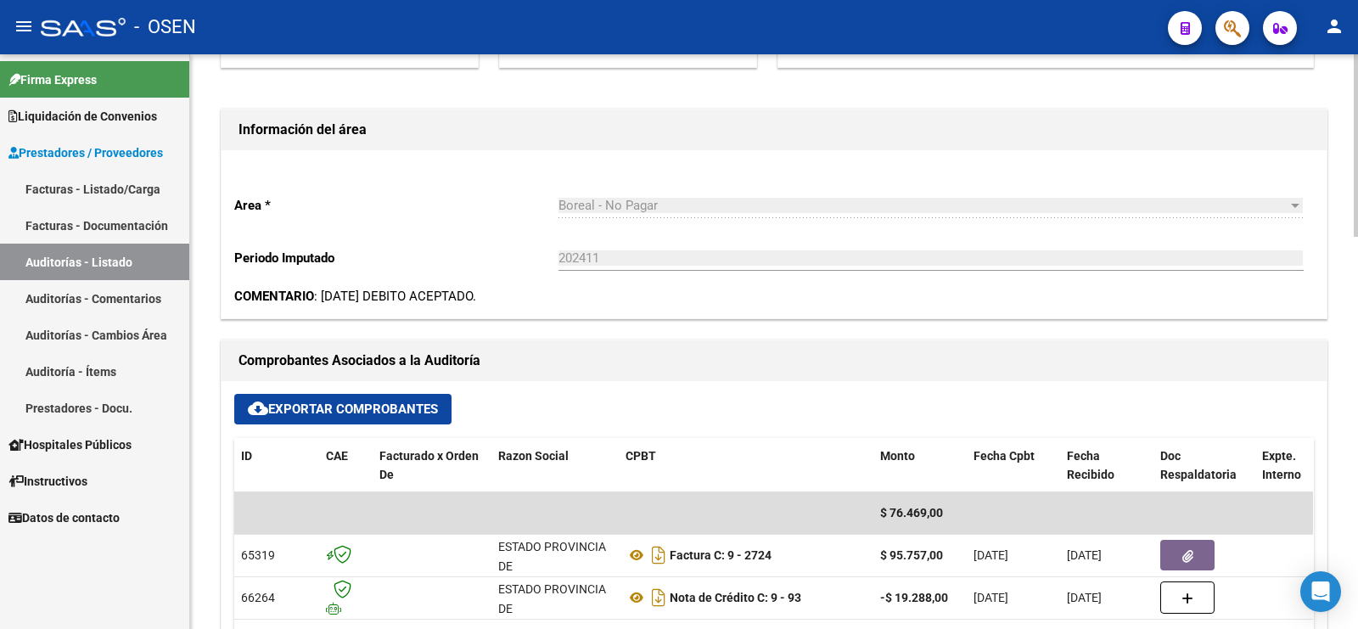
click at [1152, 400] on div "cloud_download Exportar Comprobantes" at bounding box center [774, 409] width 1080 height 31
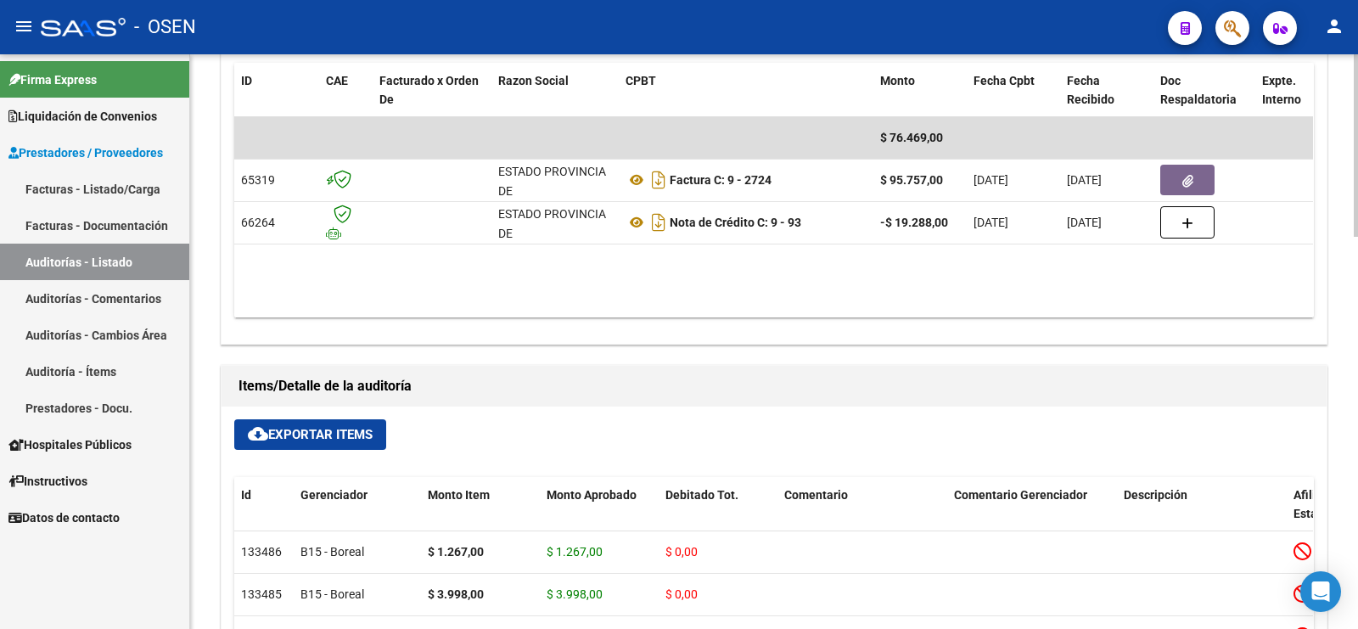
scroll to position [849, 0]
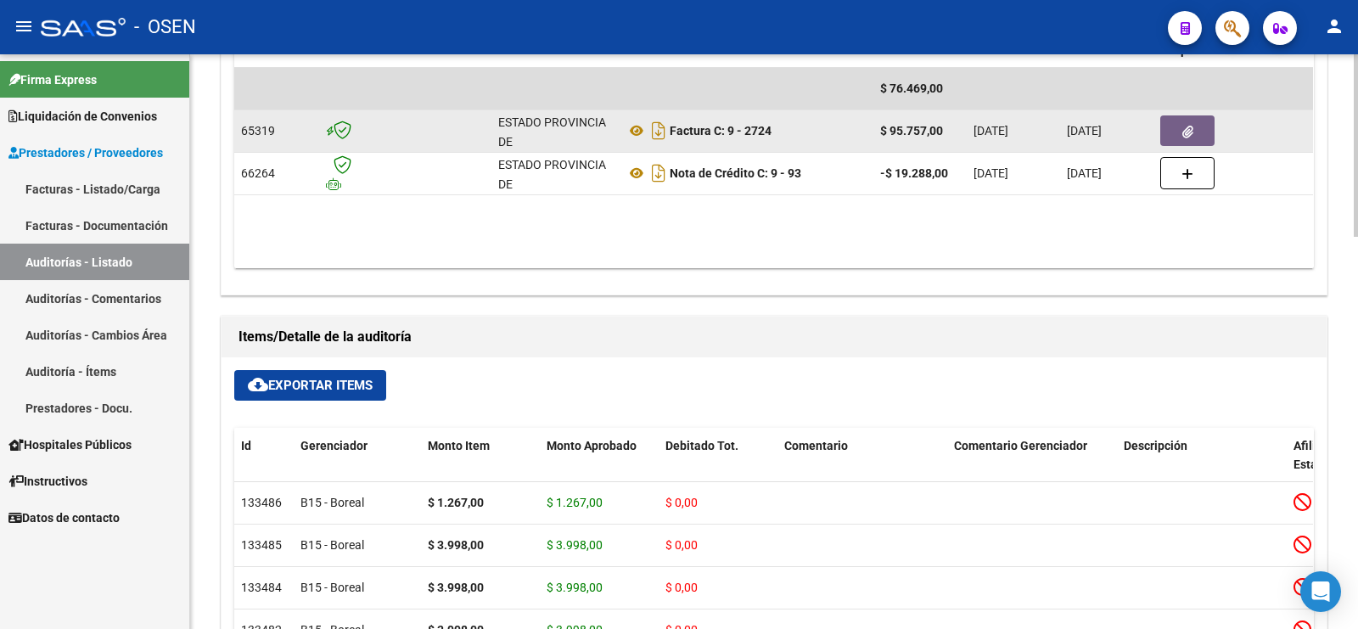
click at [1186, 126] on icon "button" at bounding box center [1188, 132] width 11 height 13
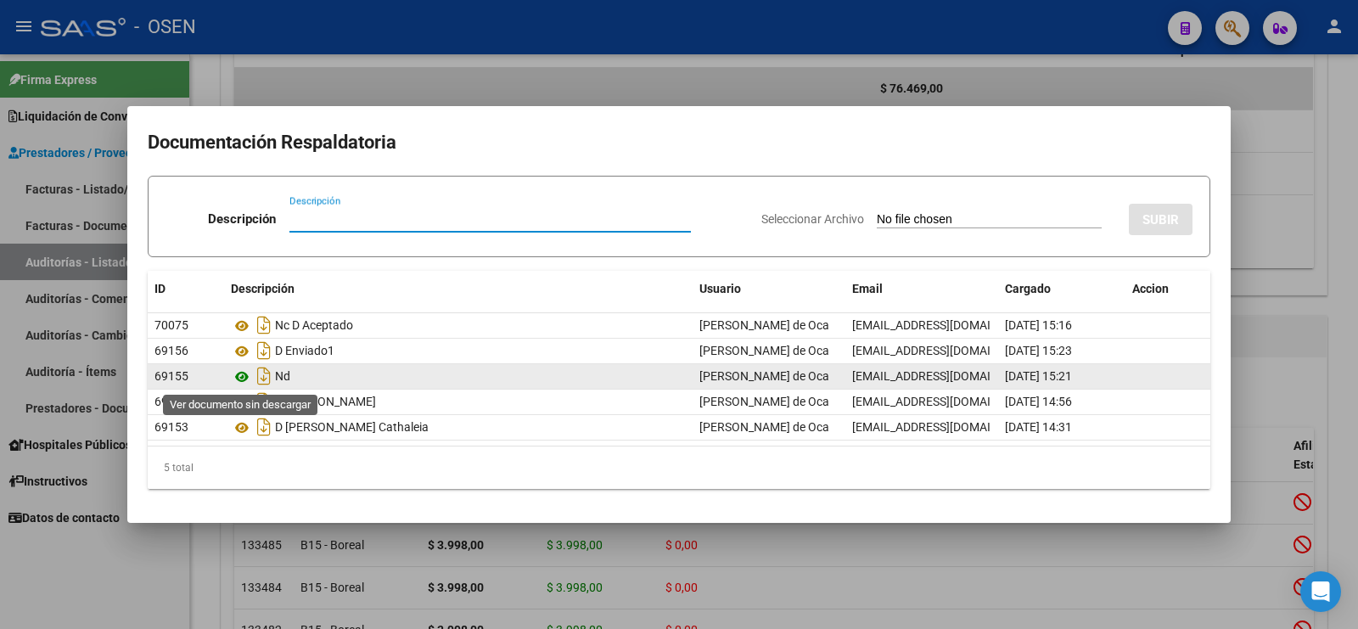
click at [246, 379] on icon at bounding box center [242, 377] width 22 height 20
